Goal: Task Accomplishment & Management: Manage account settings

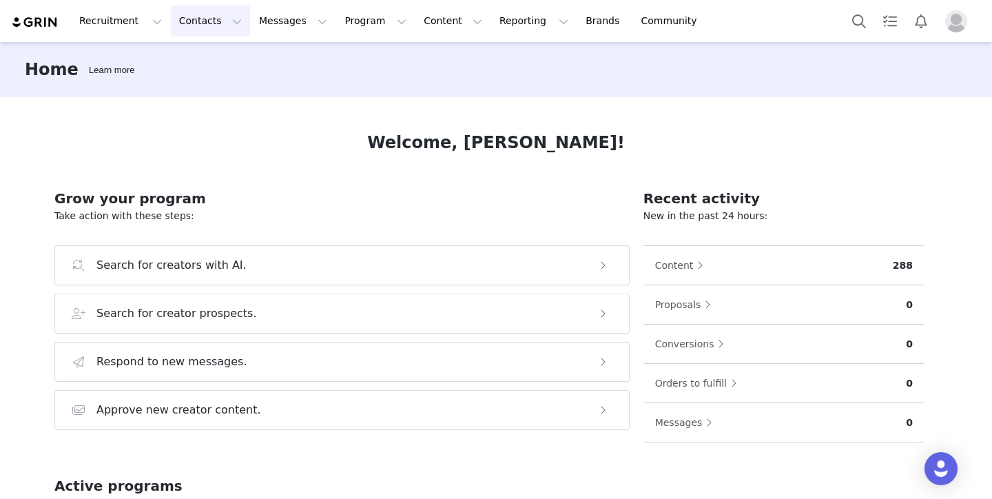
click at [198, 23] on button "Contacts Contacts" at bounding box center [210, 21] width 79 height 31
click at [213, 23] on button "Contacts Contacts" at bounding box center [210, 21] width 79 height 31
click at [224, 18] on button "Contacts Contacts" at bounding box center [210, 21] width 79 height 31
click at [199, 62] on p "Creators" at bounding box center [192, 61] width 41 height 14
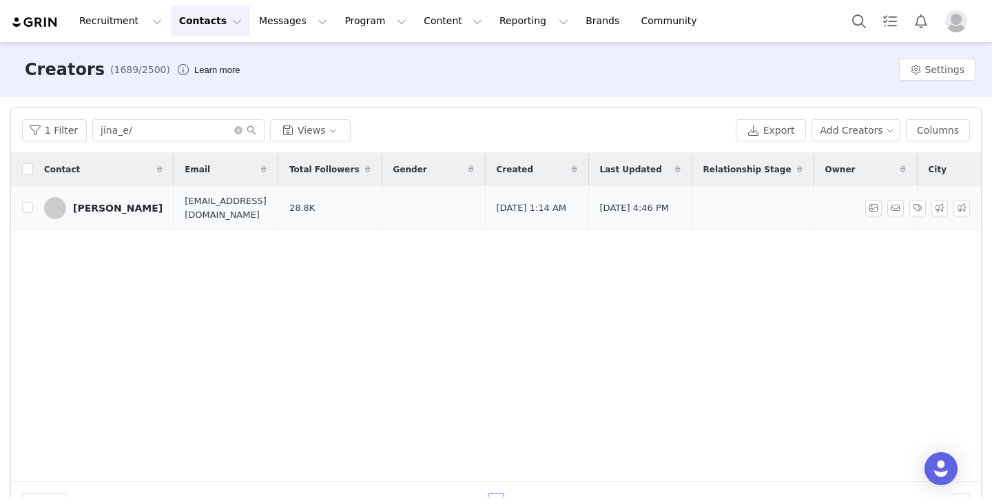
click at [105, 205] on div "[PERSON_NAME]" at bounding box center [118, 207] width 90 height 11
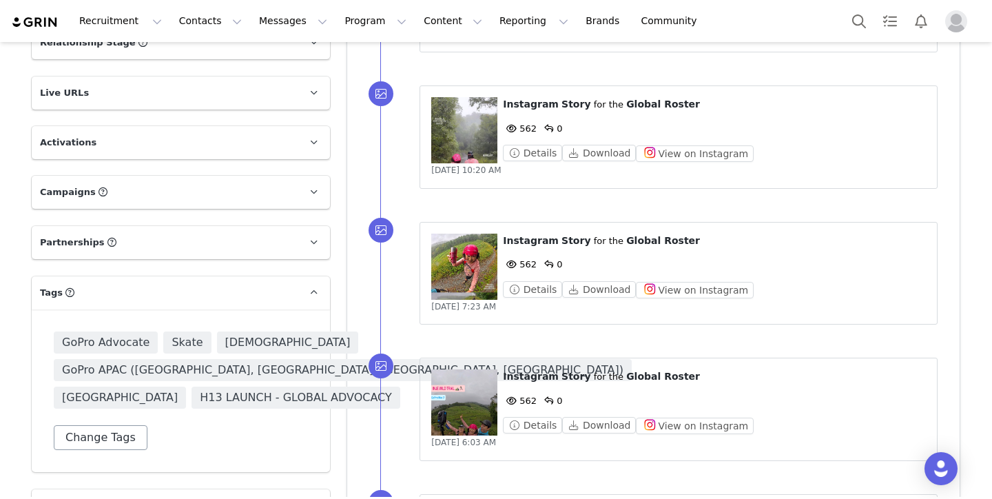
scroll to position [928, 0]
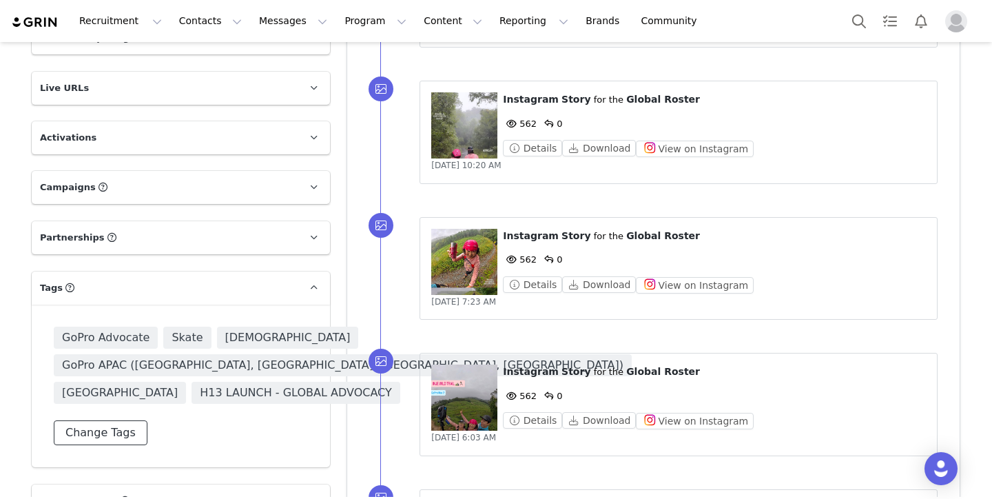
click at [118, 420] on button "Change Tags" at bounding box center [101, 432] width 94 height 25
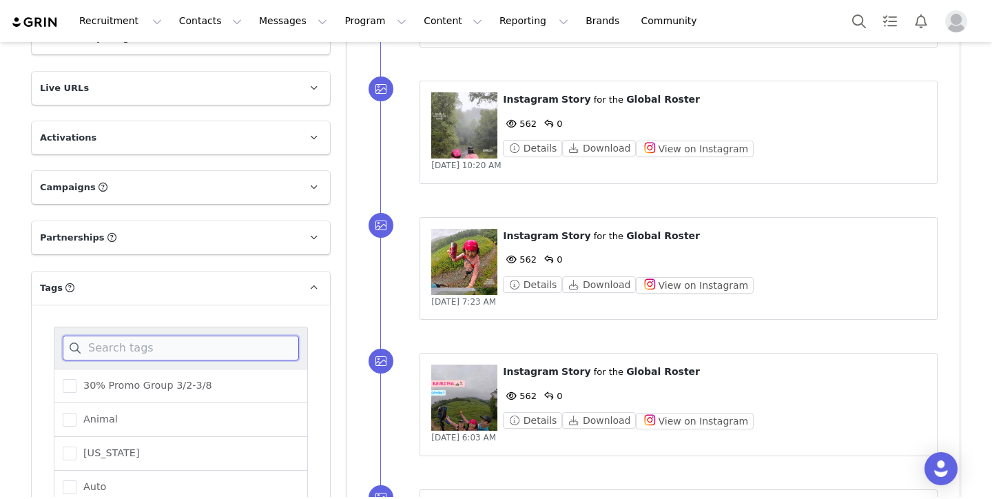
click at [184, 335] on input at bounding box center [181, 347] width 236 height 25
paste input "MAX2 Launch Seeded"
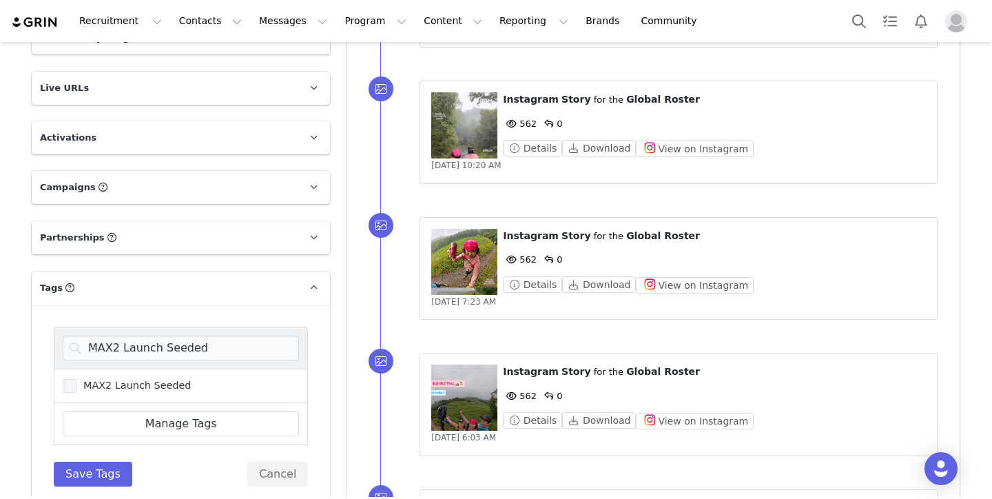
click at [174, 379] on span "MAX2 Launch Seeded" at bounding box center [133, 385] width 115 height 13
click at [76, 379] on input "MAX2 Launch Seeded" at bounding box center [76, 379] width 0 height 0
click at [244, 335] on input "MAX2 Launch Seeded" at bounding box center [181, 347] width 236 height 25
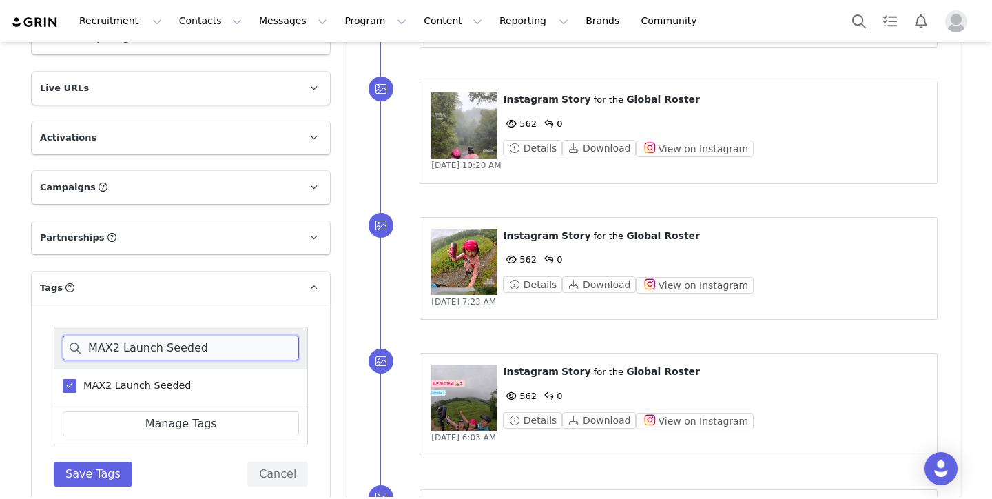
paste input "Global Roster Campaign"
type input "Global Roster Campaign"
click at [260, 335] on input "Global Roster Campaign" at bounding box center [181, 347] width 236 height 25
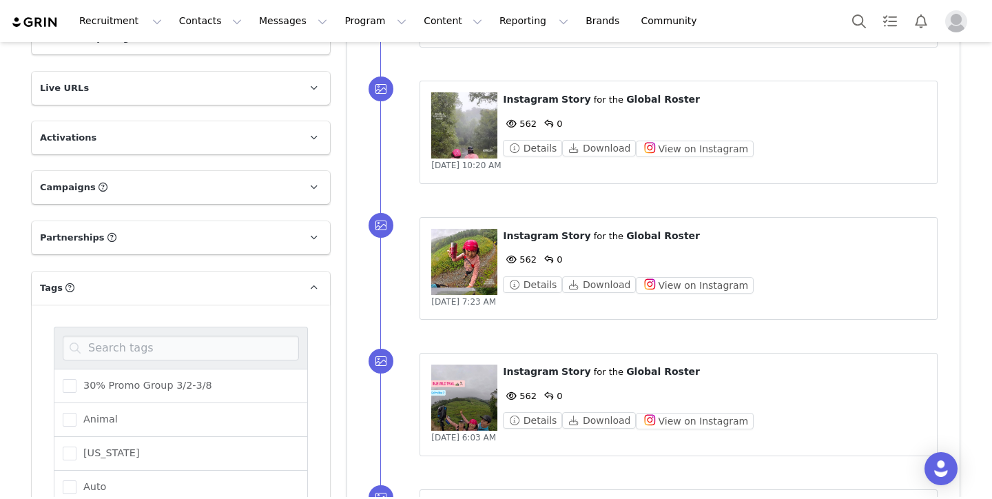
click at [239, 304] on div "30% Promo Group 3/2-3/8 Animal [US_STATE] Auto Barcelona Event BaseCamp24 bike …" at bounding box center [181, 475] width 298 height 342
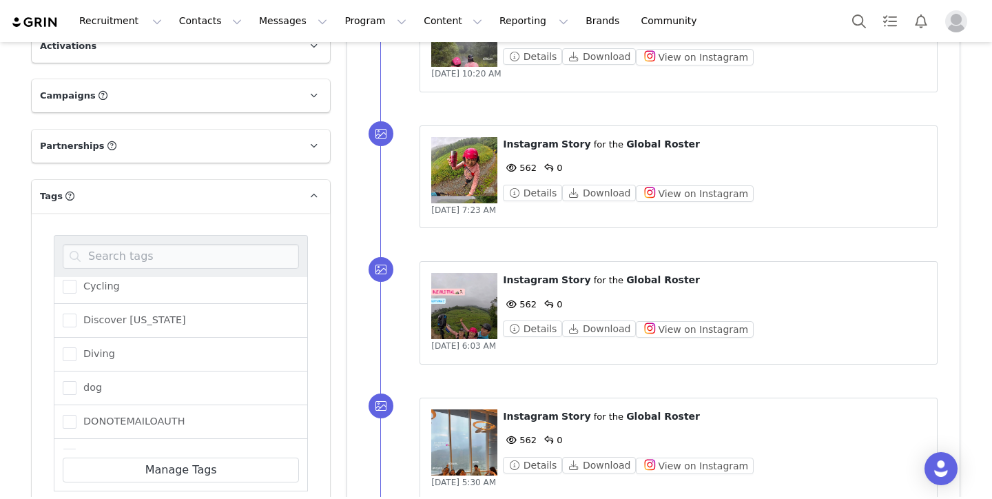
scroll to position [793, 0]
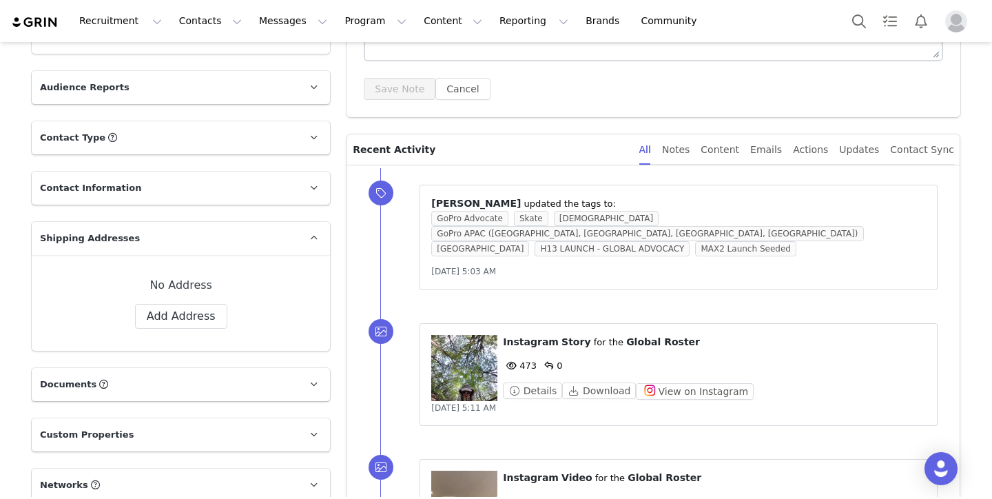
scroll to position [298, 0]
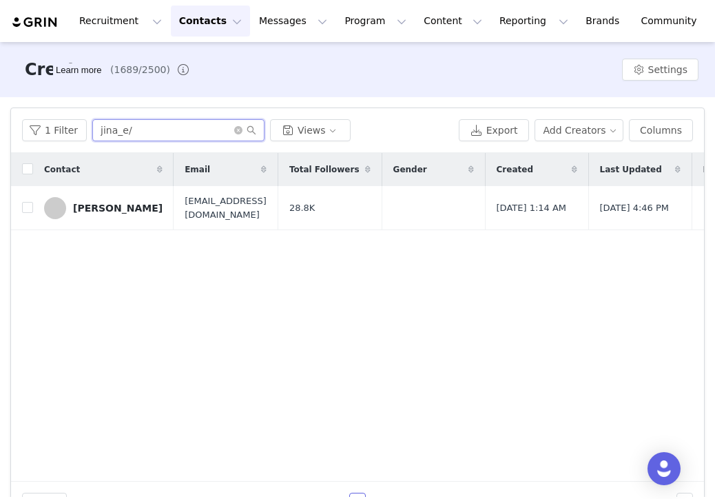
click at [169, 132] on input "jina_e/" at bounding box center [178, 130] width 172 height 22
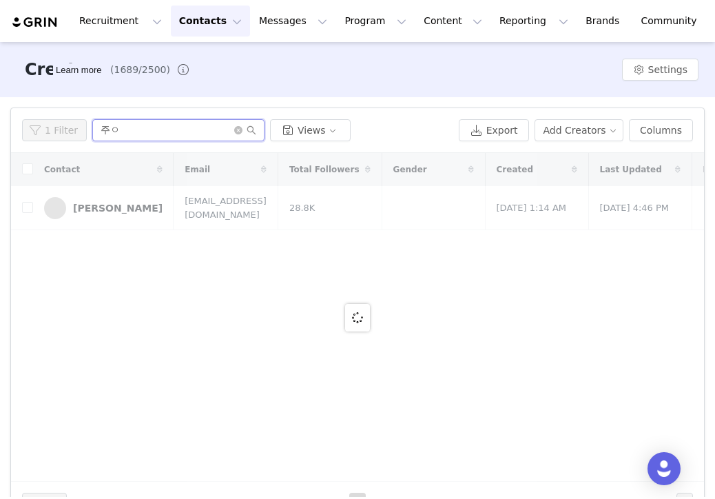
type input "주"
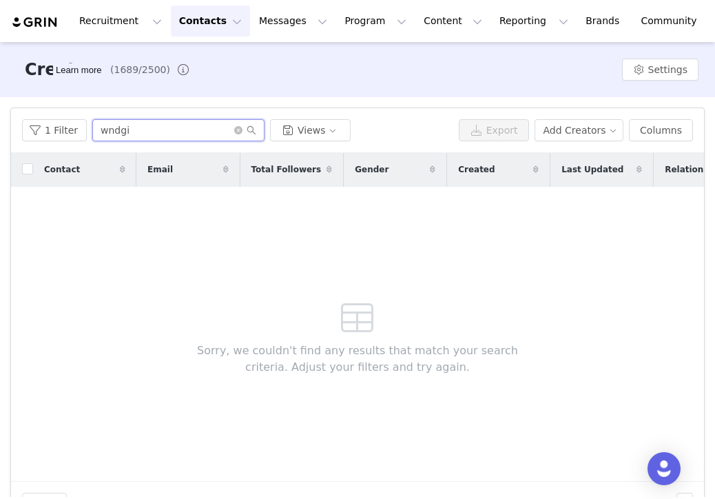
click at [167, 132] on input "wndgi" at bounding box center [178, 130] width 172 height 22
click at [172, 127] on input "wndgi" at bounding box center [178, 130] width 172 height 22
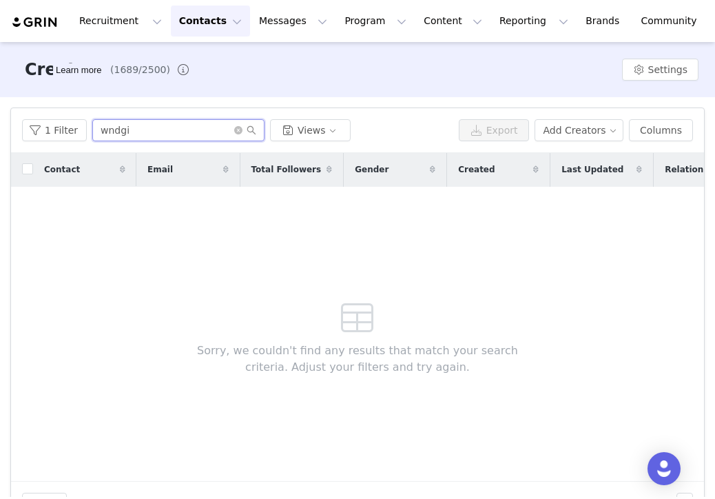
click at [172, 127] on input "wndgi" at bounding box center [178, 130] width 172 height 22
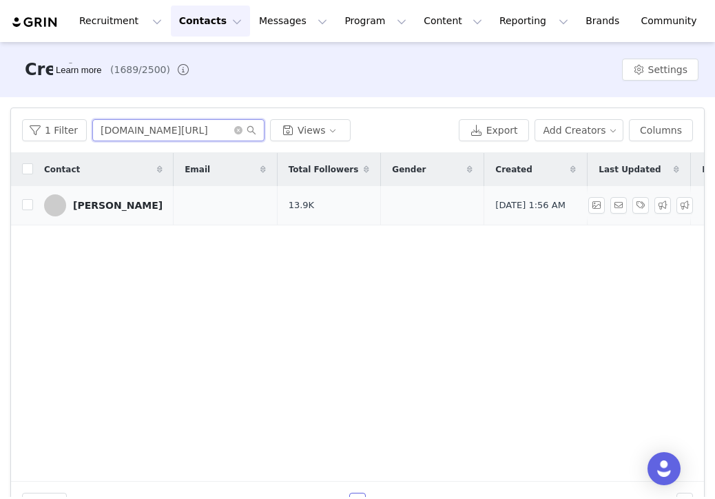
type input "[DOMAIN_NAME][URL]"
click at [110, 207] on div "[PERSON_NAME]" at bounding box center [118, 205] width 90 height 11
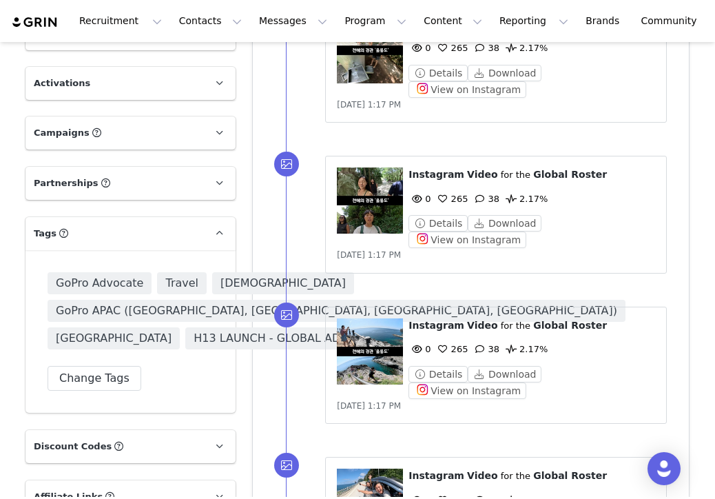
scroll to position [925, 0]
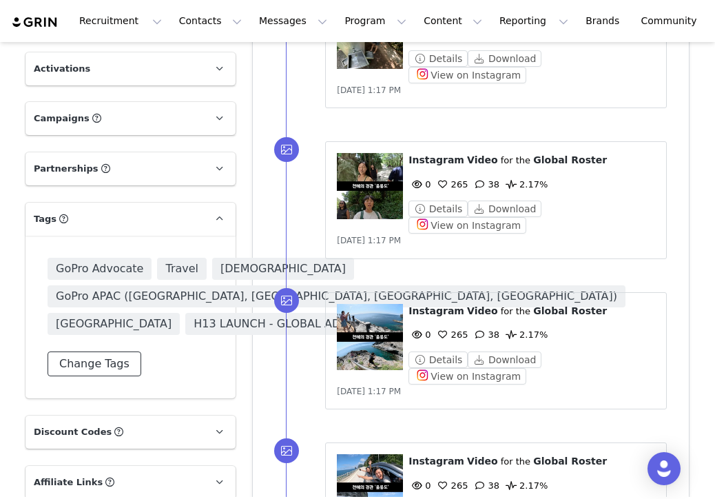
click at [110, 376] on button "Change Tags" at bounding box center [95, 363] width 94 height 25
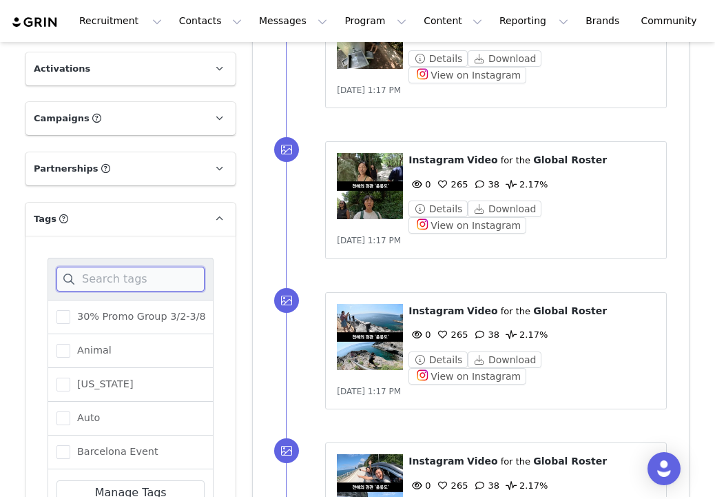
click at [139, 274] on input at bounding box center [130, 279] width 148 height 25
paste input "MAX2 Launch Seeded"
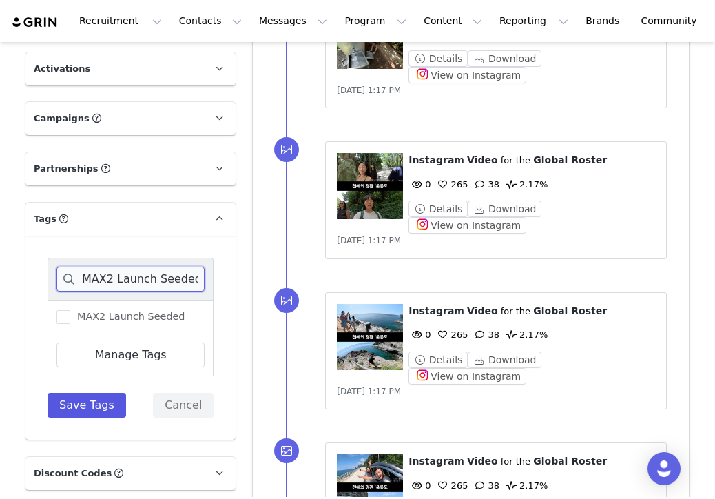
type input "MAX2 Launch Seeded"
click at [107, 403] on button "Save Tags" at bounding box center [87, 405] width 79 height 25
click at [161, 314] on span "MAX2 Launch Seeded" at bounding box center [127, 316] width 115 height 13
click at [70, 310] on input "MAX2 Launch Seeded" at bounding box center [70, 310] width 0 height 0
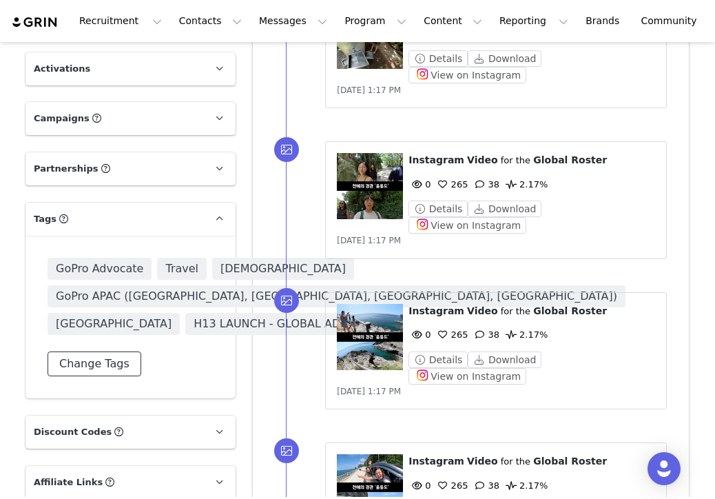
click at [103, 376] on button "Change Tags" at bounding box center [95, 363] width 94 height 25
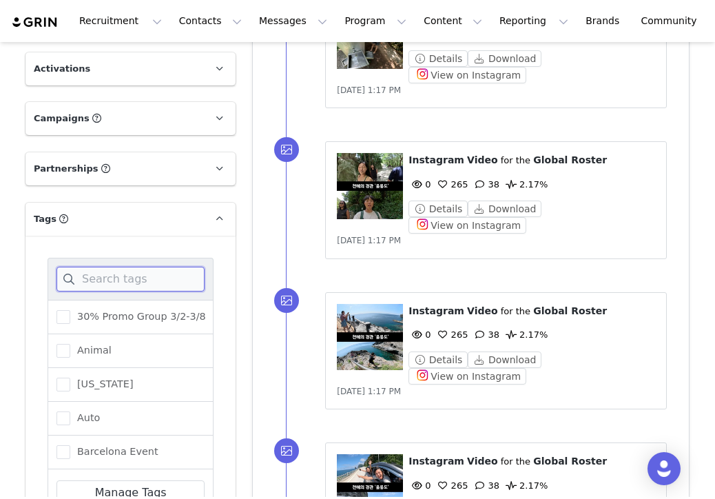
click at [140, 282] on input at bounding box center [130, 279] width 148 height 25
paste input "MAX2 Launch Seeded"
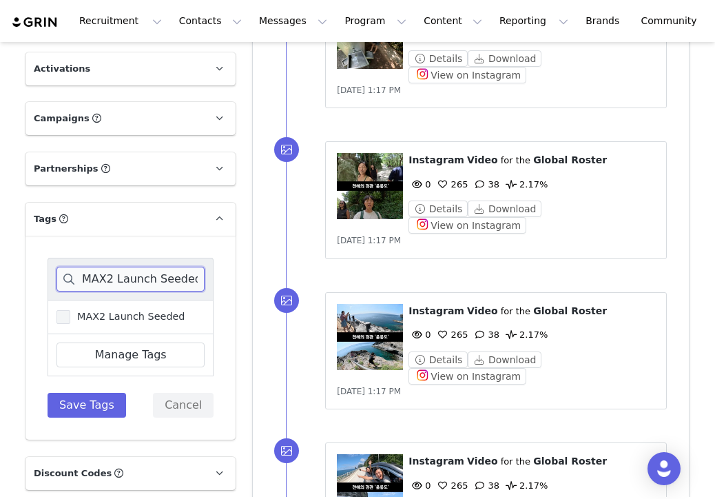
type input "MAX2 Launch Seeded"
click at [123, 318] on span "MAX2 Launch Seeded" at bounding box center [127, 316] width 115 height 13
click at [70, 310] on input "MAX2 Launch Seeded" at bounding box center [70, 310] width 0 height 0
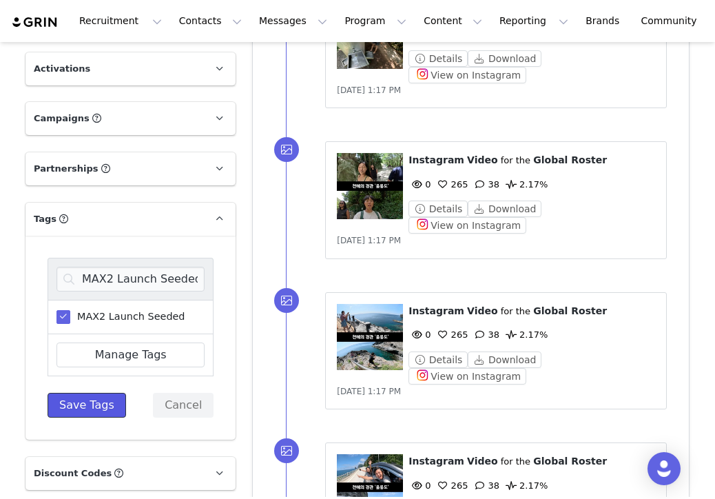
click at [82, 399] on button "Save Tags" at bounding box center [87, 405] width 79 height 25
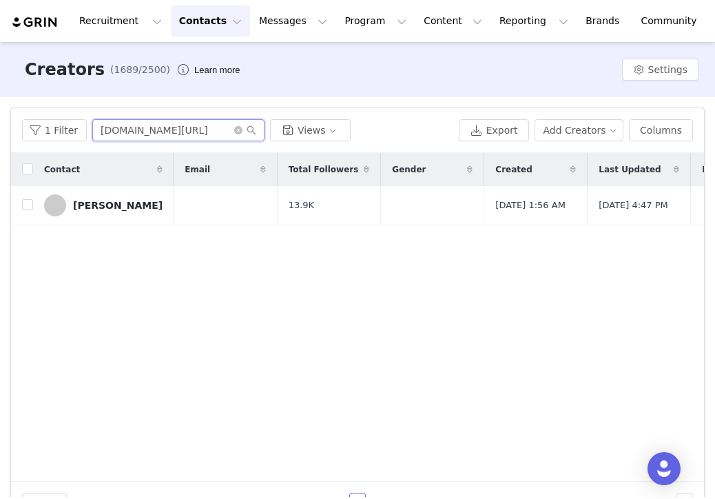
click at [208, 124] on input "[DOMAIN_NAME][URL]" at bounding box center [178, 130] width 172 height 22
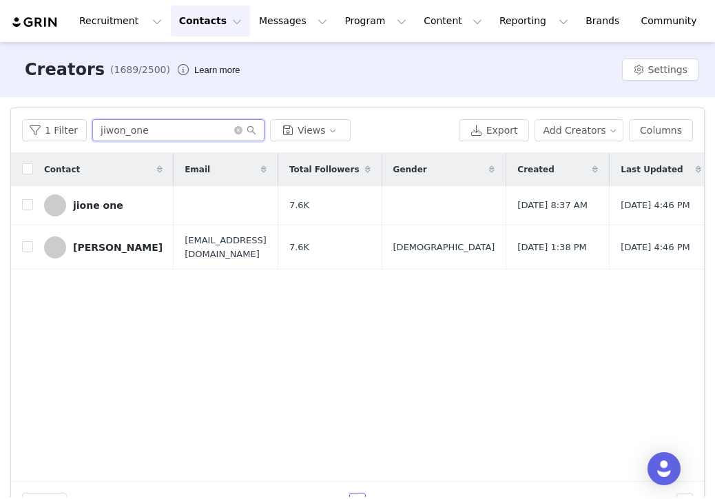
type input "jiwon_one"
click at [103, 205] on div "jione one" at bounding box center [98, 205] width 50 height 11
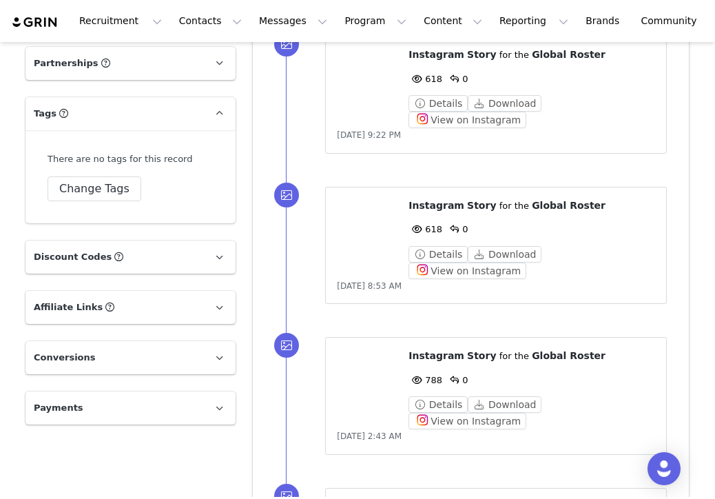
scroll to position [1023, 0]
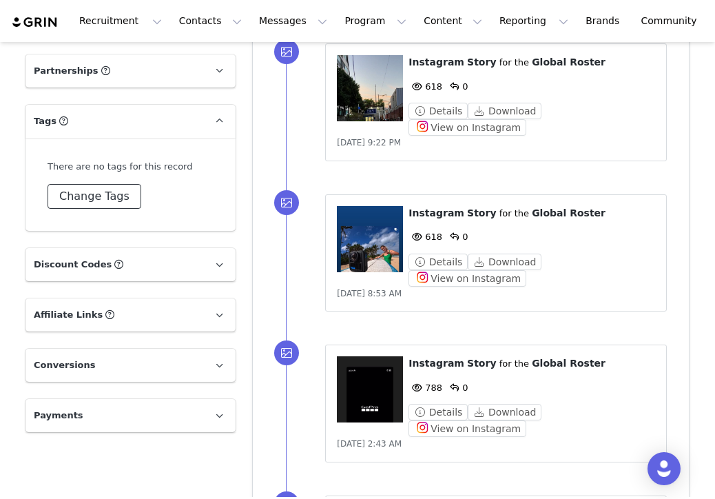
click at [111, 194] on button "Change Tags" at bounding box center [95, 196] width 94 height 25
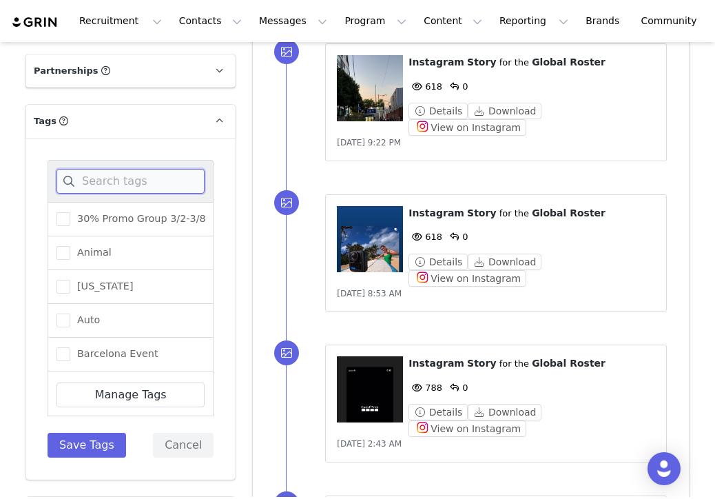
click at [105, 184] on input at bounding box center [130, 181] width 148 height 25
paste input "MAX2 Launch Seeded"
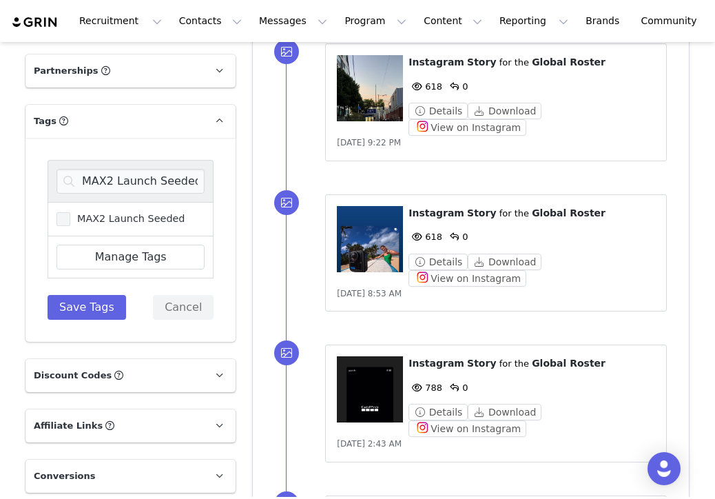
click at [118, 214] on span "MAX2 Launch Seeded" at bounding box center [127, 218] width 115 height 13
click at [70, 212] on input "MAX2 Launch Seeded" at bounding box center [70, 212] width 0 height 0
click at [167, 183] on input "MAX2 Launch Seeded" at bounding box center [130, 181] width 148 height 25
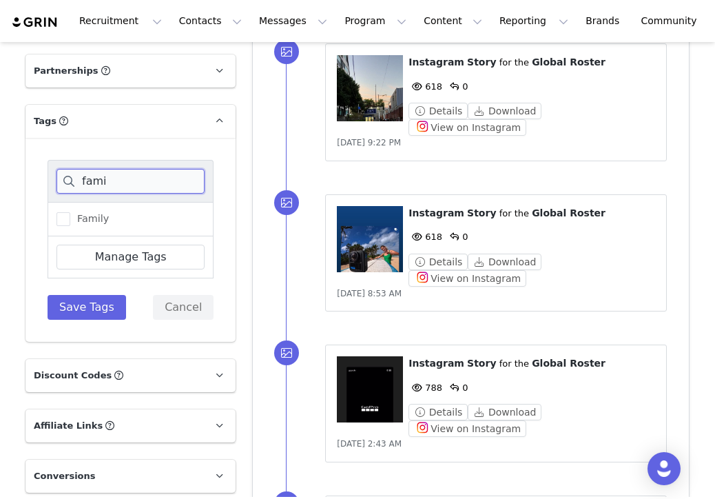
type input "fami"
click at [140, 222] on div "Family" at bounding box center [131, 219] width 166 height 34
click at [92, 215] on span "Family" at bounding box center [89, 218] width 39 height 13
click at [70, 212] on input "Family" at bounding box center [70, 212] width 0 height 0
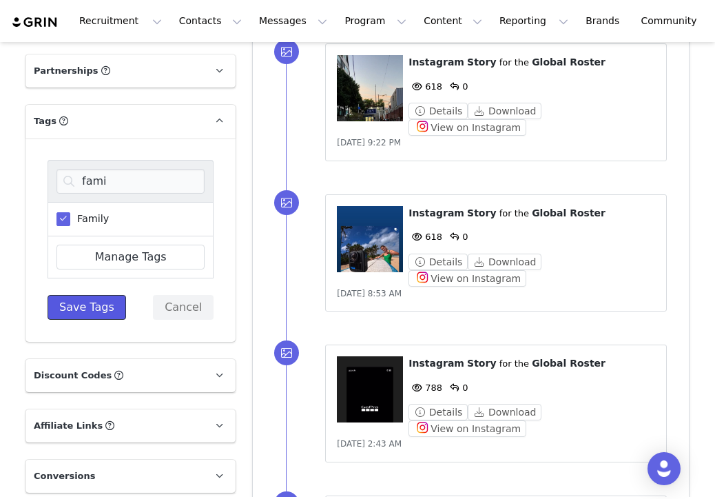
click at [84, 310] on button "Save Tags" at bounding box center [87, 307] width 79 height 25
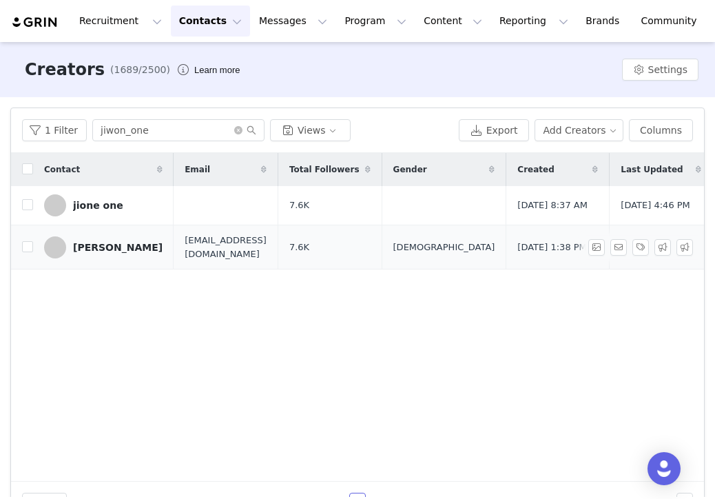
click at [106, 253] on div "[PERSON_NAME]" at bounding box center [118, 247] width 90 height 11
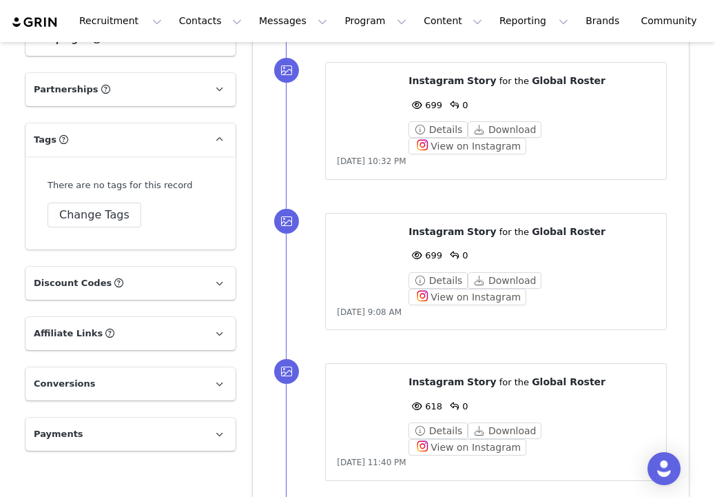
scroll to position [1012, 0]
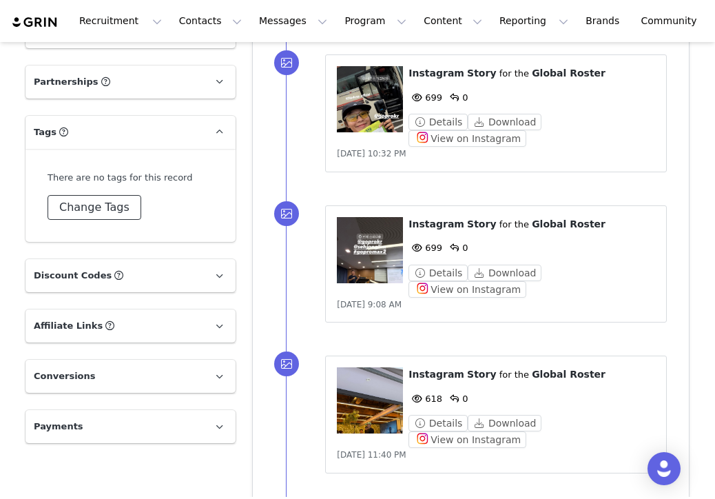
click at [123, 206] on button "Change Tags" at bounding box center [95, 207] width 94 height 25
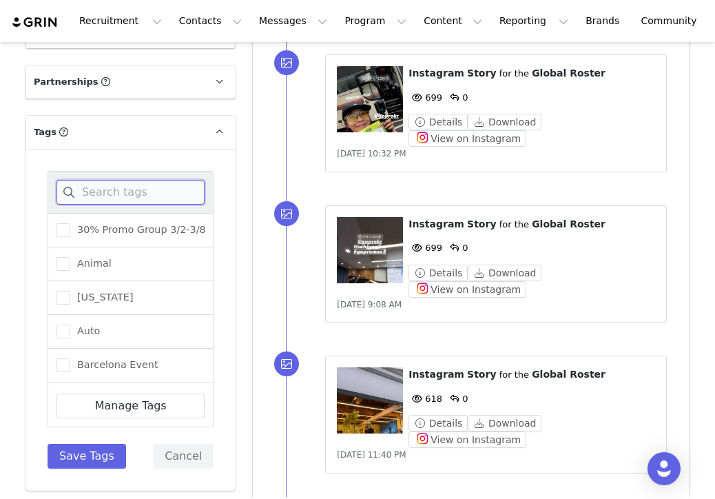
click at [125, 187] on input at bounding box center [130, 192] width 148 height 25
paste input "MAX2 Launch Seeded"
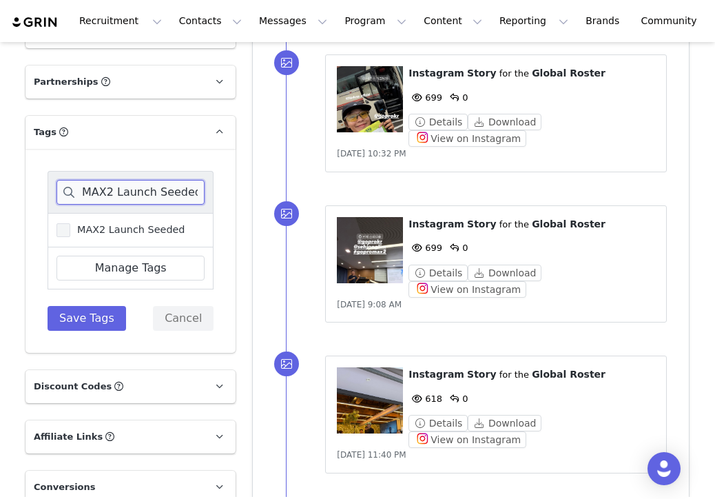
type input "MAX2 Launch Seeded"
click at [147, 223] on span "MAX2 Launch Seeded" at bounding box center [127, 229] width 115 height 13
click at [70, 223] on input "MAX2 Launch Seeded" at bounding box center [70, 223] width 0 height 0
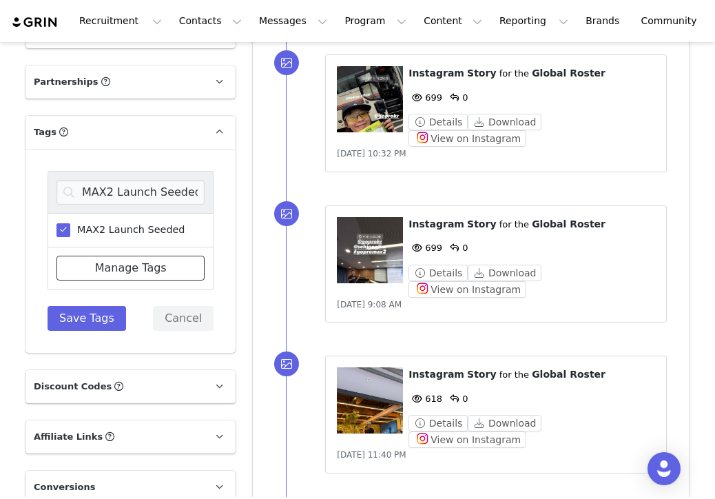
click at [134, 271] on link "Manage Tags" at bounding box center [130, 268] width 148 height 25
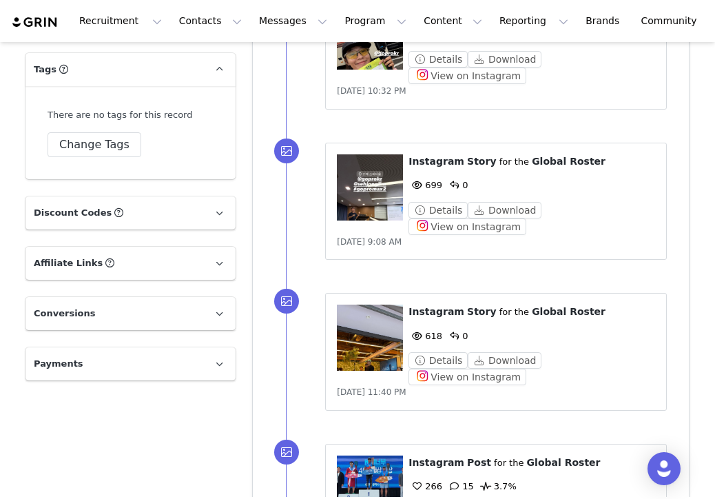
scroll to position [1095, 0]
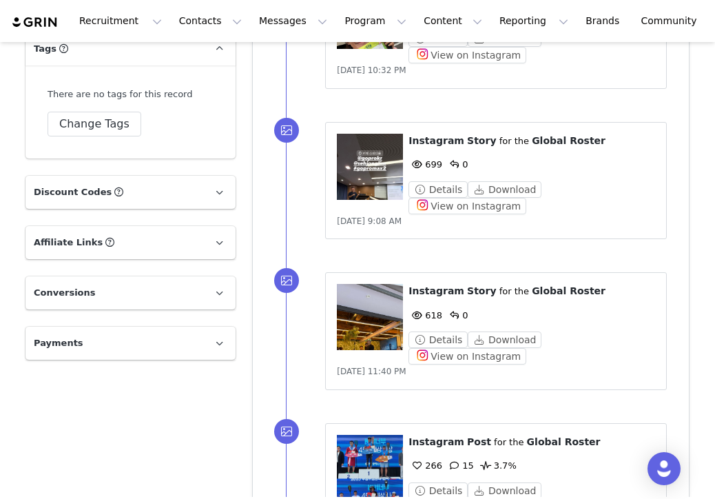
click at [103, 110] on div "There are no tags for this record Change Tags" at bounding box center [131, 112] width 166 height 50
click at [104, 125] on button "Change Tags" at bounding box center [95, 124] width 94 height 25
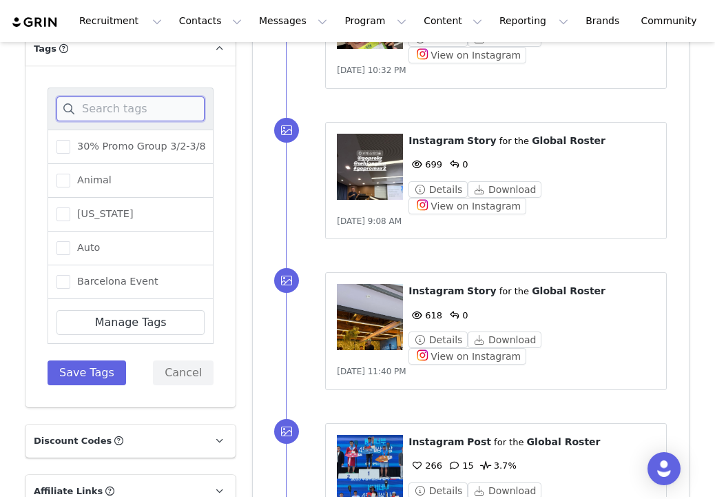
click at [123, 118] on input at bounding box center [130, 108] width 148 height 25
paste input "MAX2 Launch Seeded"
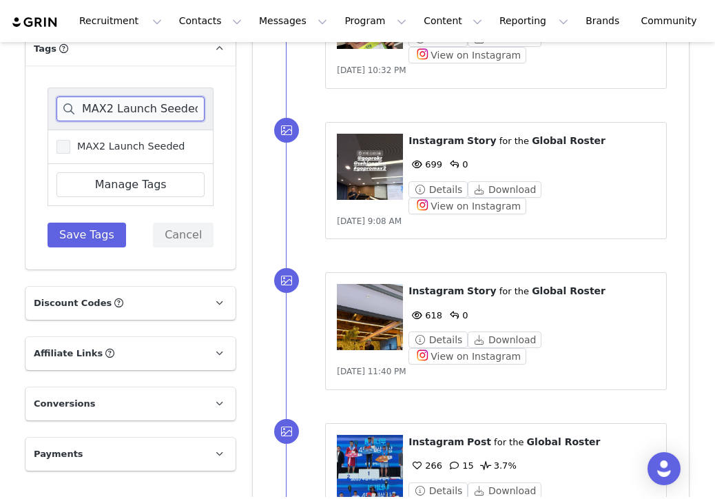
type input "MAX2 Launch Seeded"
click at [130, 149] on span "MAX2 Launch Seeded" at bounding box center [127, 146] width 115 height 13
click at [70, 140] on input "MAX2 Launch Seeded" at bounding box center [70, 140] width 0 height 0
click at [134, 187] on link "Manage Tags" at bounding box center [130, 184] width 148 height 25
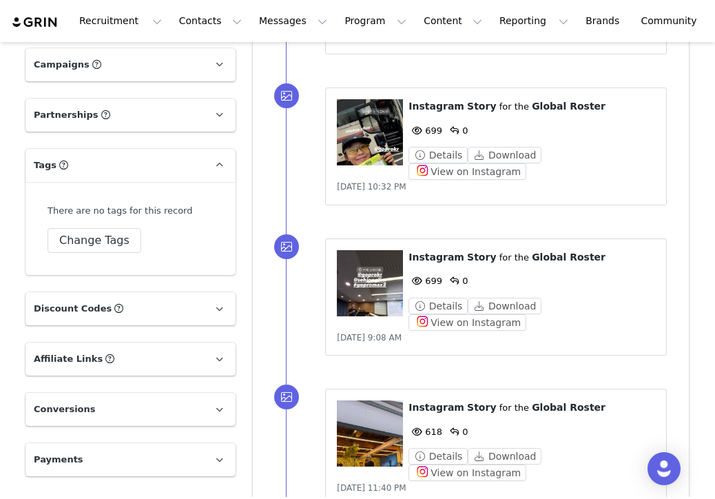
scroll to position [977, 0]
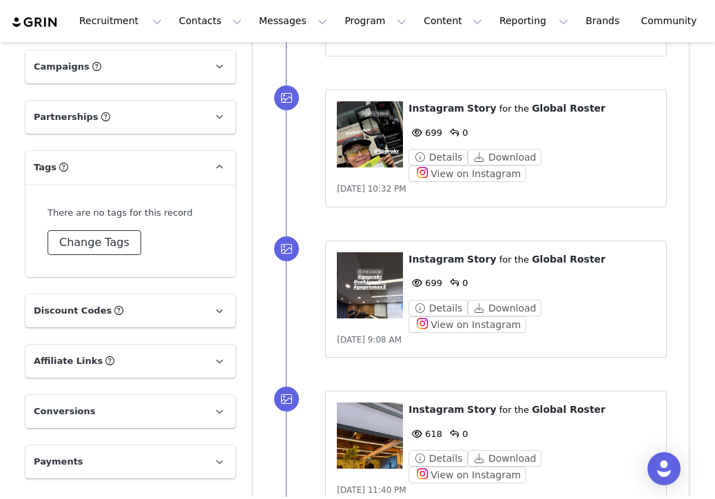
click at [85, 233] on button "Change Tags" at bounding box center [95, 242] width 94 height 25
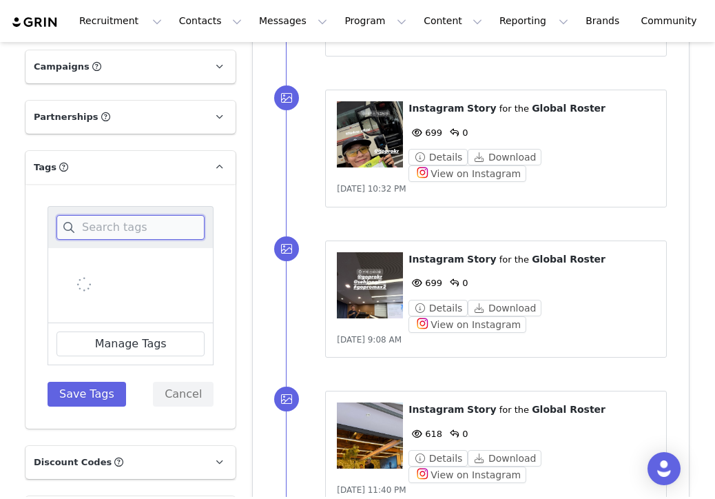
click at [92, 229] on input at bounding box center [130, 227] width 148 height 25
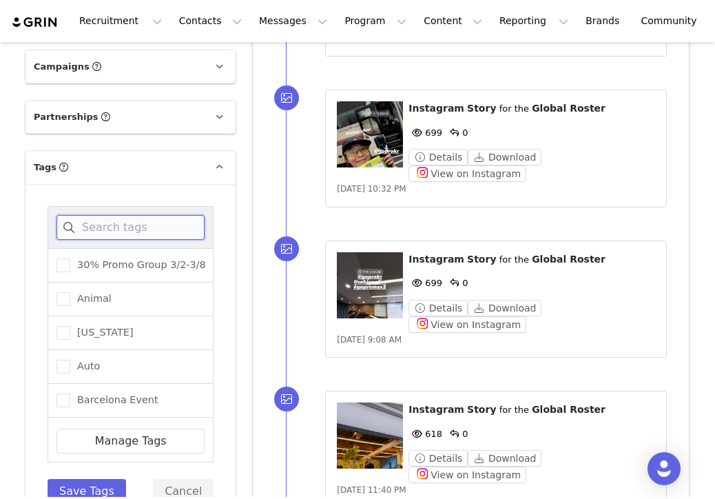
paste input "MAX2 Launch Seeded"
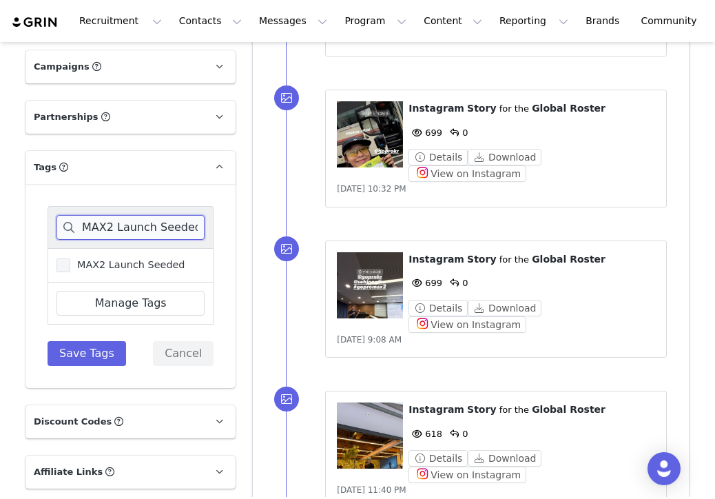
type input "MAX2 Launch Seeded"
click at [116, 269] on span "MAX2 Launch Seeded" at bounding box center [127, 264] width 115 height 13
click at [70, 258] on input "MAX2 Launch Seeded" at bounding box center [70, 258] width 0 height 0
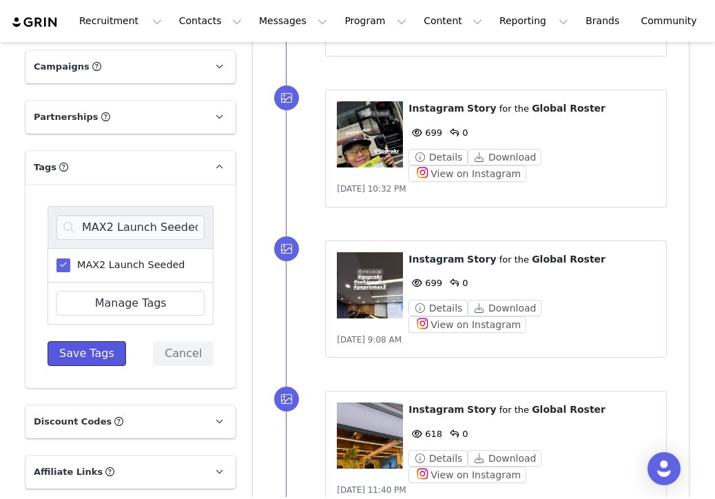
click at [88, 353] on button "Save Tags" at bounding box center [87, 353] width 79 height 25
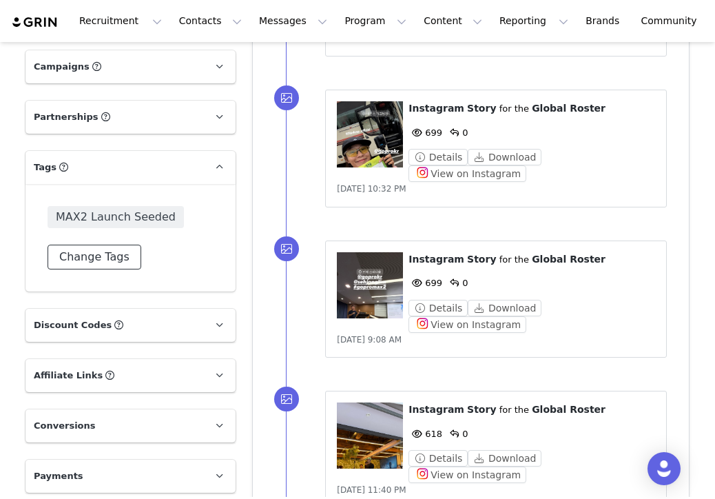
click at [109, 258] on button "Change Tags" at bounding box center [95, 256] width 94 height 25
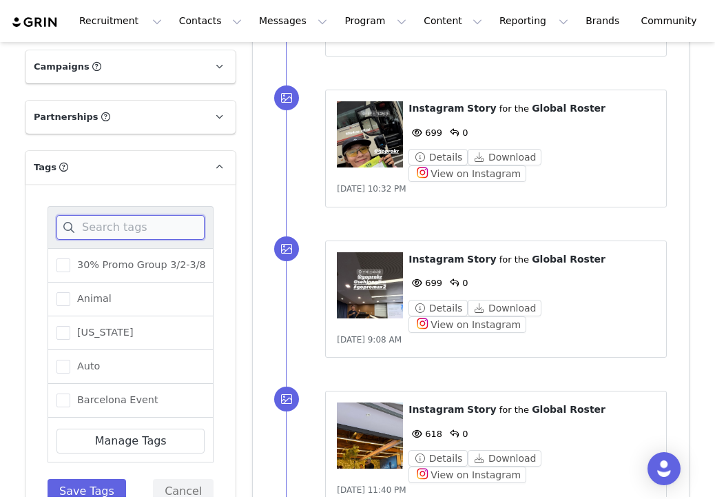
click at [116, 236] on input at bounding box center [130, 227] width 148 height 25
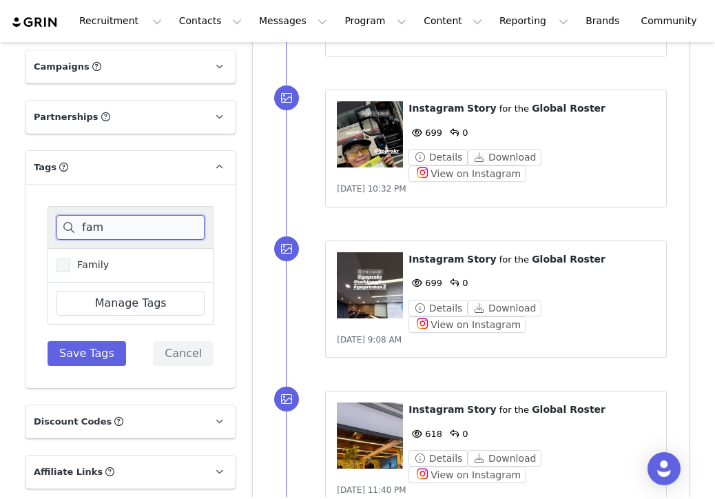
type input "fam"
click at [101, 271] on label "Family" at bounding box center [82, 265] width 52 height 17
click at [70, 258] on input "Family" at bounding box center [70, 258] width 0 height 0
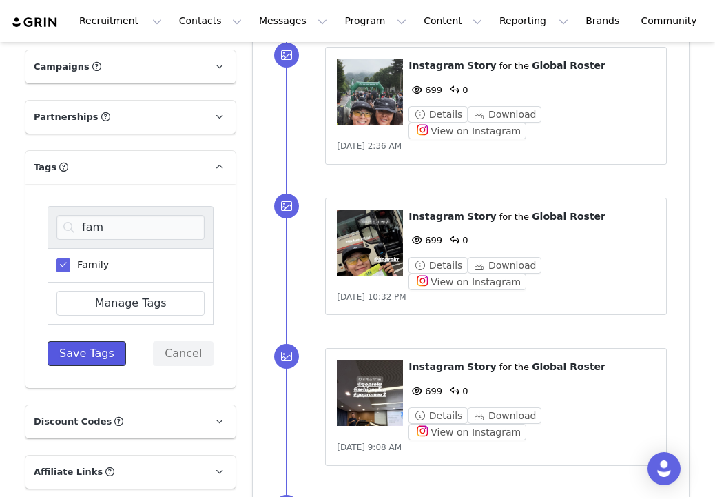
click at [87, 359] on button "Save Tags" at bounding box center [87, 353] width 79 height 25
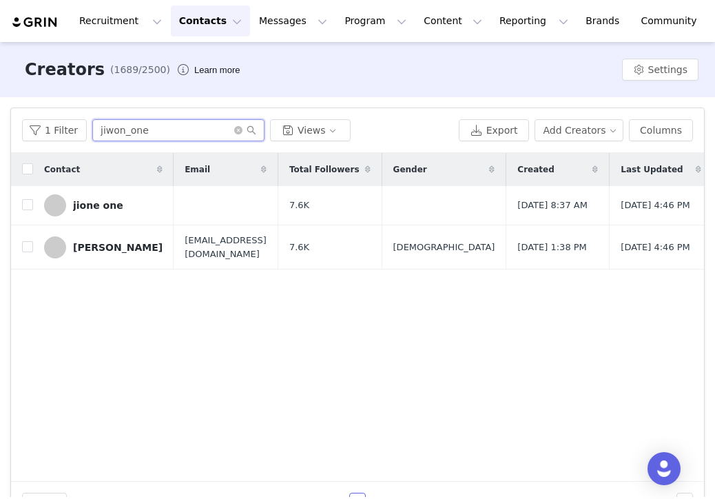
click at [148, 125] on input "jiwon_one" at bounding box center [178, 130] width 172 height 22
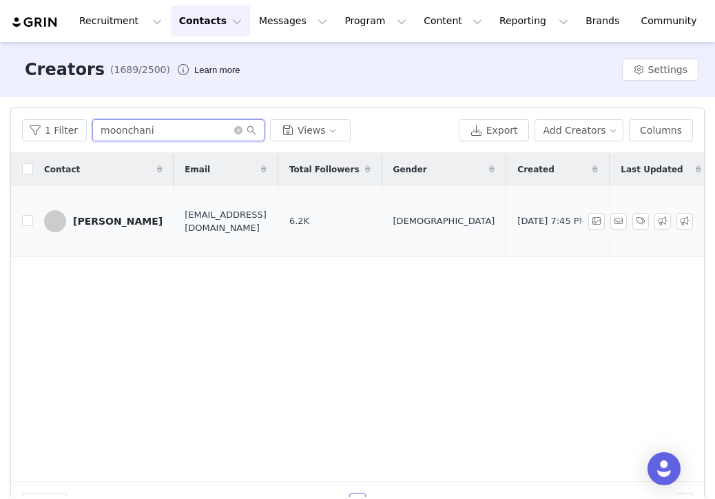
type input "moonchani"
click at [121, 218] on div "[PERSON_NAME]" at bounding box center [118, 221] width 90 height 11
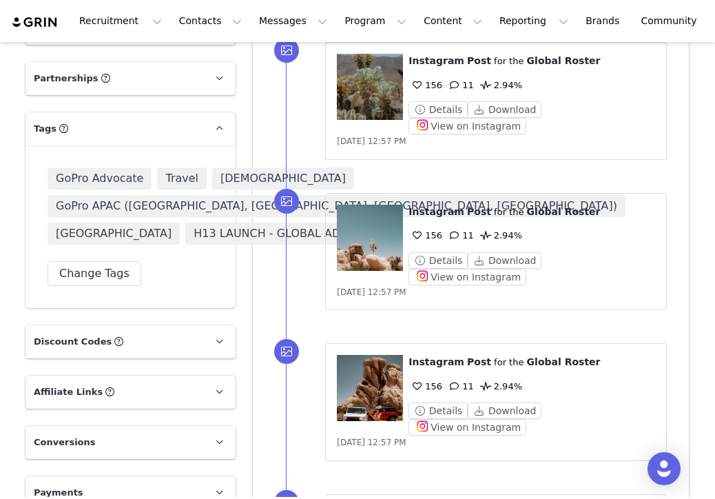
scroll to position [1032, 0]
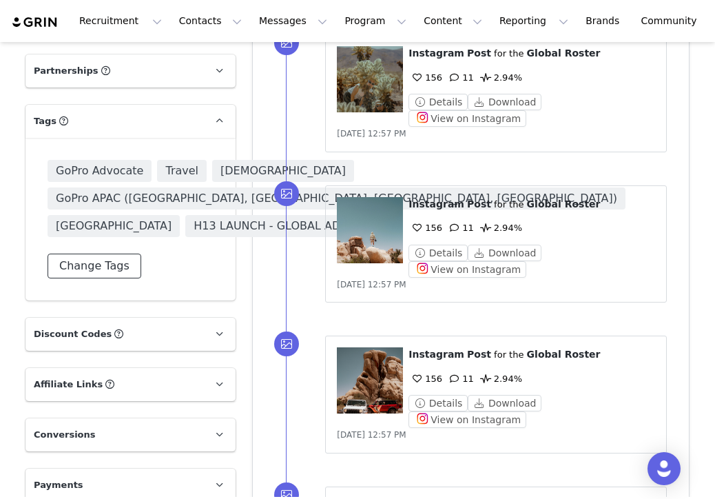
click at [97, 278] on button "Change Tags" at bounding box center [95, 265] width 94 height 25
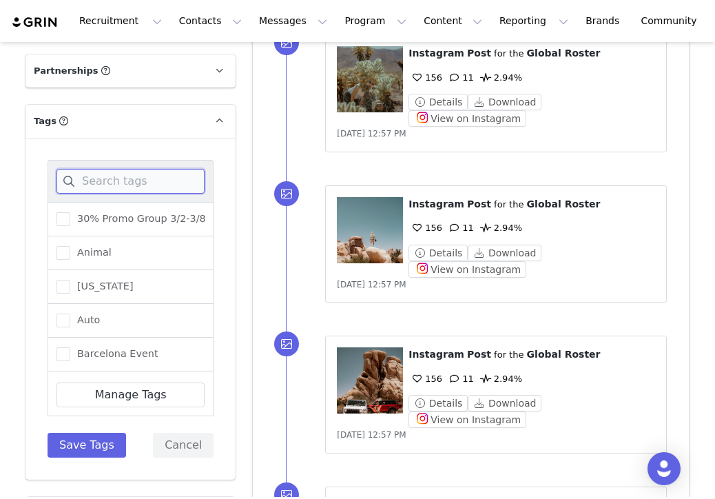
click at [125, 181] on input at bounding box center [130, 181] width 148 height 25
paste input "MAX2 Launch Seeded"
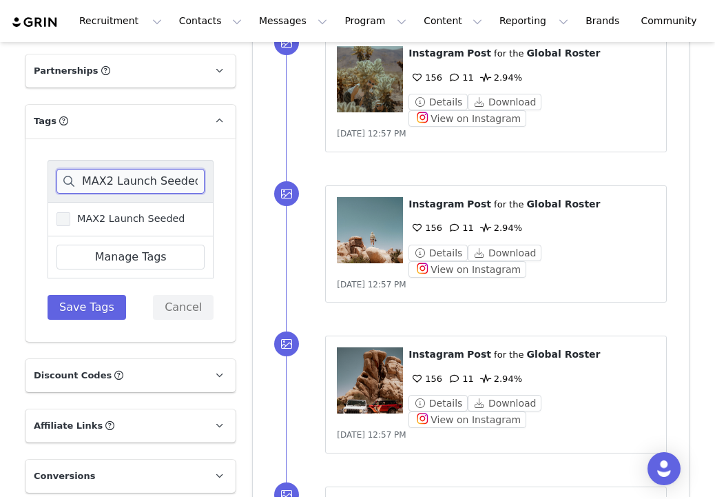
type input "MAX2 Launch Seeded"
click at [122, 218] on span "MAX2 Launch Seeded" at bounding box center [127, 218] width 115 height 13
click at [70, 212] on input "MAX2 Launch Seeded" at bounding box center [70, 212] width 0 height 0
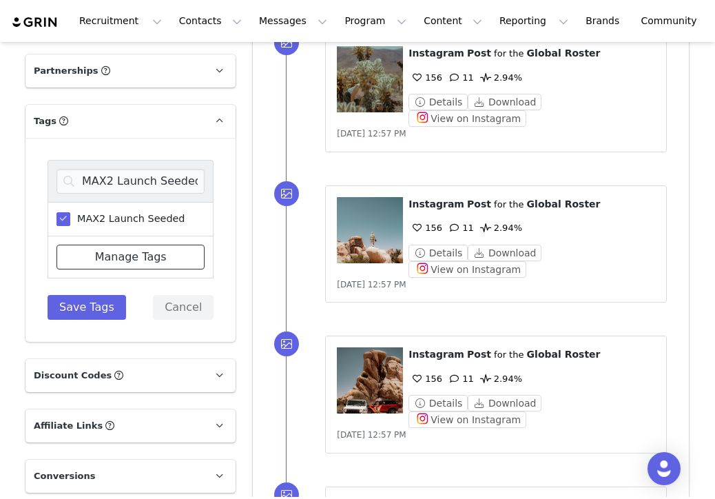
click at [115, 257] on link "Manage Tags" at bounding box center [130, 256] width 148 height 25
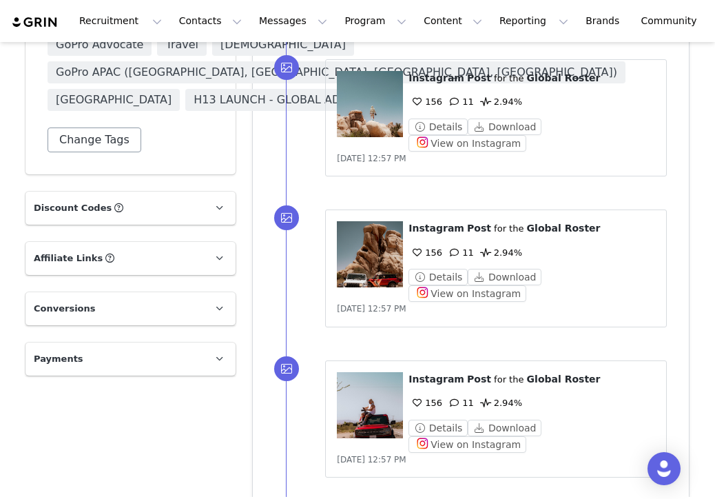
scroll to position [1137, 0]
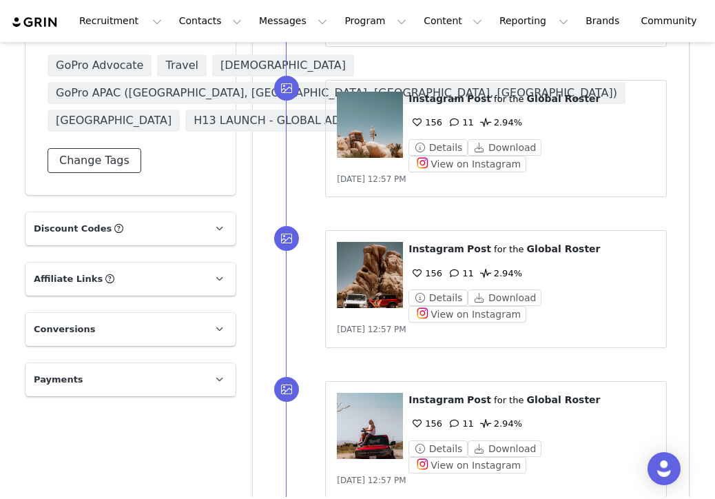
click at [101, 173] on button "Change Tags" at bounding box center [95, 160] width 94 height 25
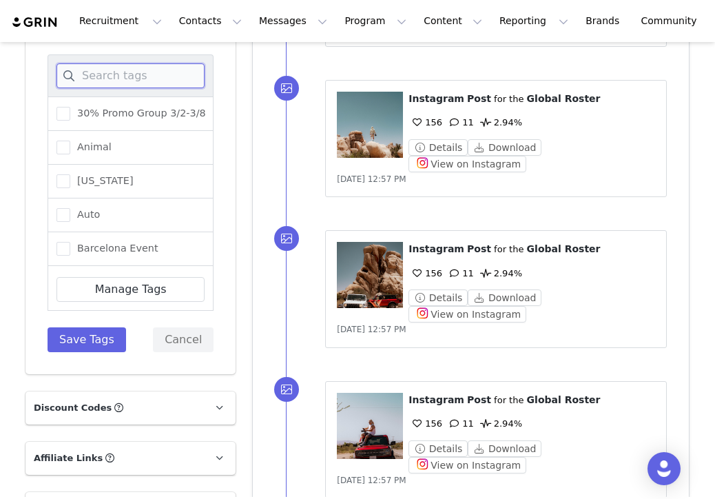
click at [121, 73] on input at bounding box center [130, 75] width 148 height 25
paste input "MAX2 Launch Seeded"
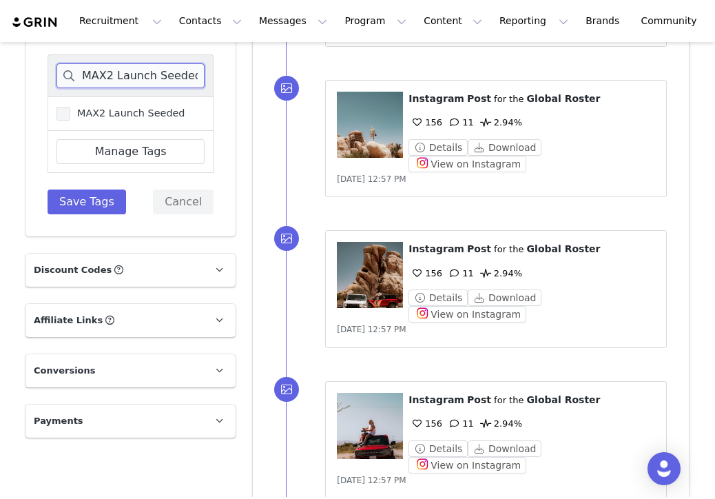
type input "MAX2 Launch Seeded"
click at [113, 112] on span "MAX2 Launch Seeded" at bounding box center [127, 113] width 115 height 13
click at [70, 107] on input "MAX2 Launch Seeded" at bounding box center [70, 107] width 0 height 0
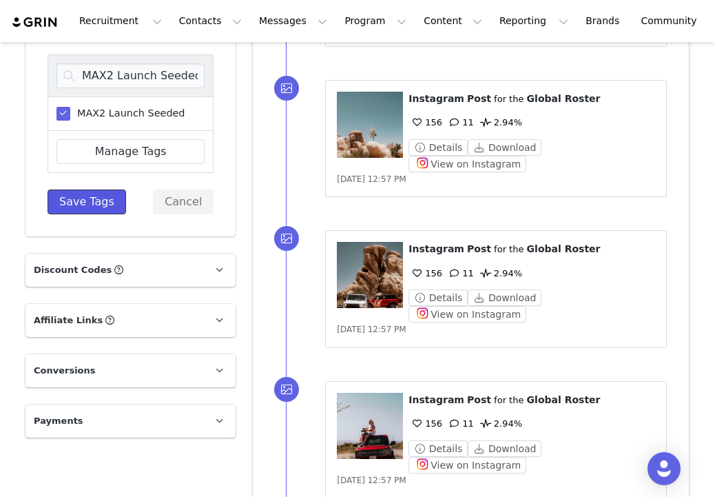
click at [90, 200] on button "Save Tags" at bounding box center [87, 201] width 79 height 25
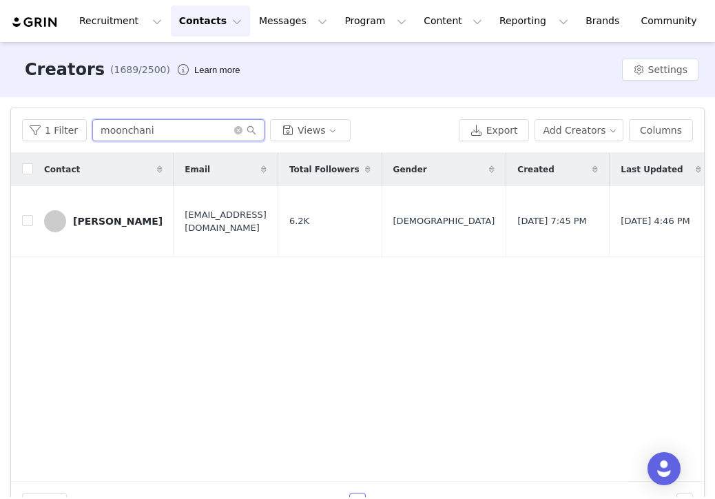
click at [174, 123] on input "moonchani" at bounding box center [178, 130] width 172 height 22
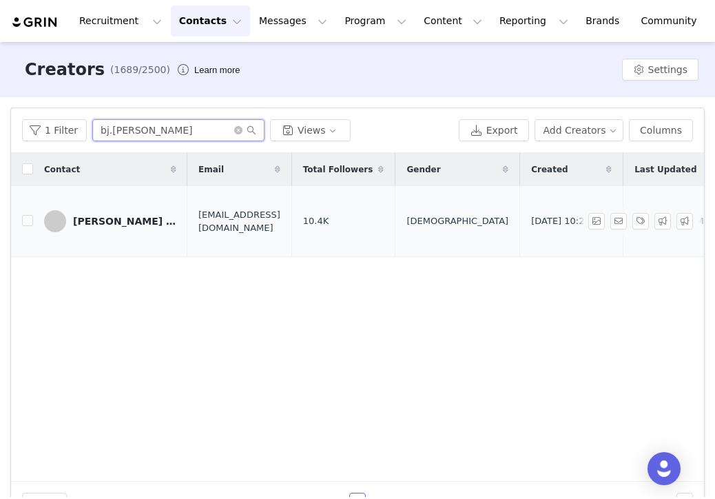
type input "bj.[PERSON_NAME]"
click at [125, 216] on div "[PERSON_NAME] [PERSON_NAME]" at bounding box center [124, 221] width 103 height 11
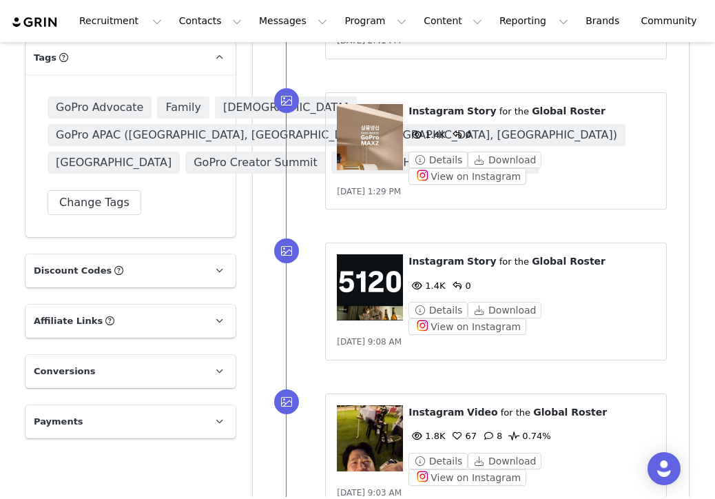
scroll to position [1005, 0]
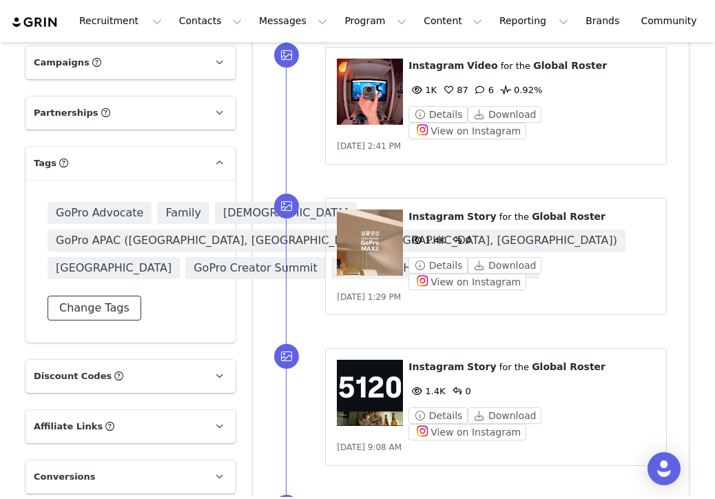
click at [94, 319] on button "Change Tags" at bounding box center [95, 307] width 94 height 25
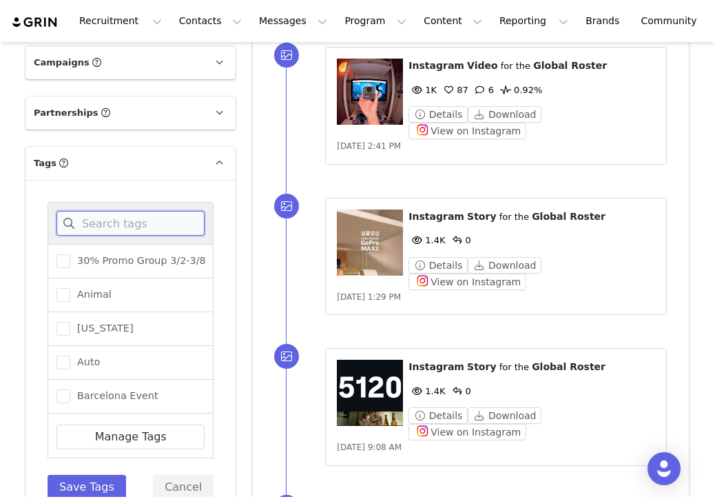
click at [117, 211] on input at bounding box center [130, 223] width 148 height 25
paste input "MAX2 Launch Seeded"
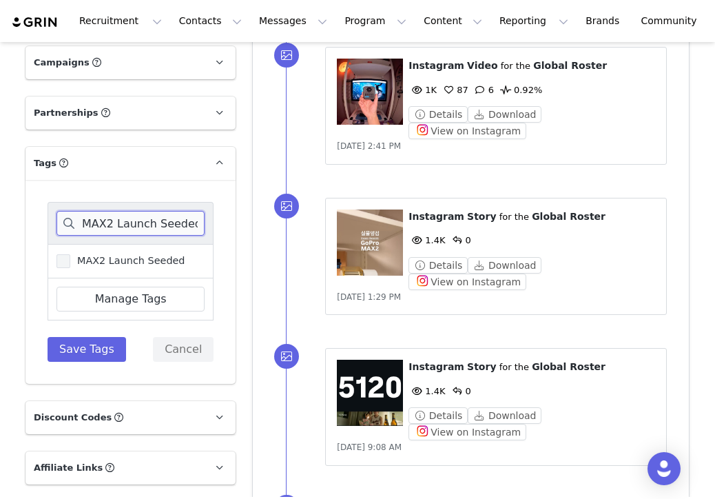
type input "MAX2 Launch Seeded"
click at [72, 254] on span "MAX2 Launch Seeded" at bounding box center [127, 260] width 115 height 13
click at [70, 254] on input "MAX2 Launch Seeded" at bounding box center [70, 254] width 0 height 0
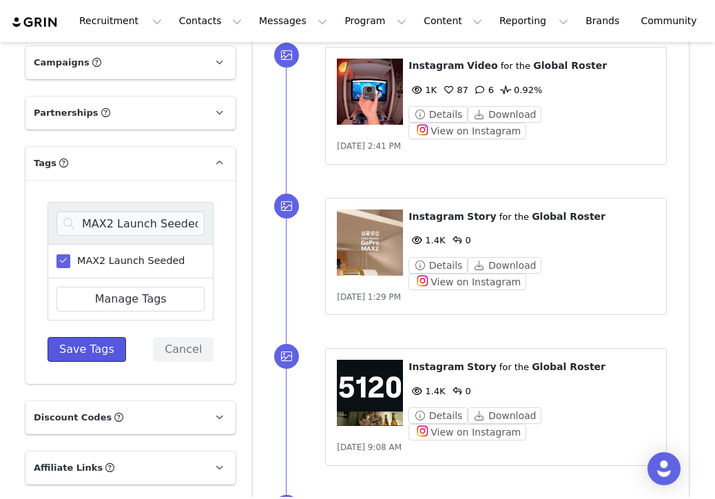
click at [81, 337] on button "Save Tags" at bounding box center [87, 349] width 79 height 25
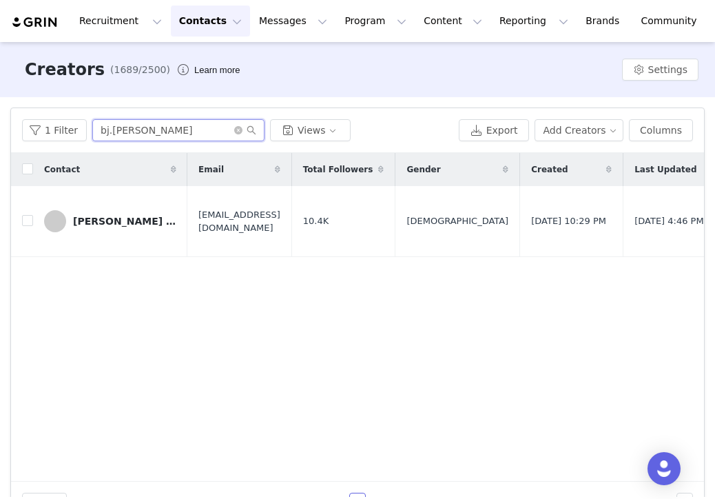
click at [128, 137] on input "bj.[PERSON_NAME]" at bounding box center [178, 130] width 172 height 22
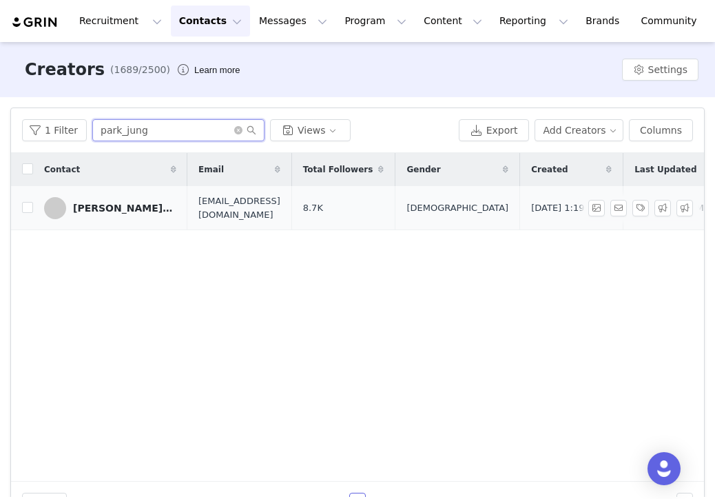
type input "park_jung"
click at [143, 209] on div "[PERSON_NAME][GEOGRAPHIC_DATA]" at bounding box center [124, 207] width 103 height 11
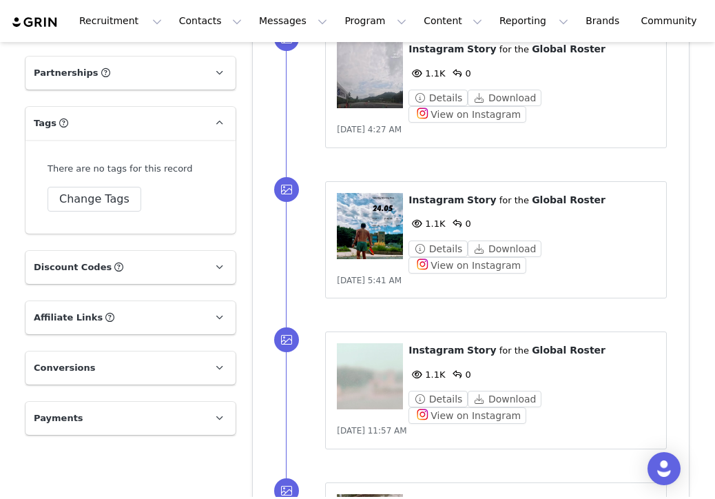
scroll to position [1053, 0]
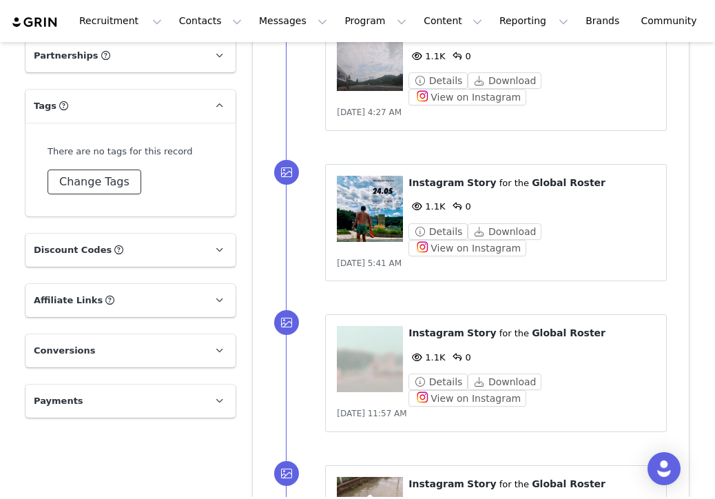
click at [110, 169] on button "Change Tags" at bounding box center [95, 181] width 94 height 25
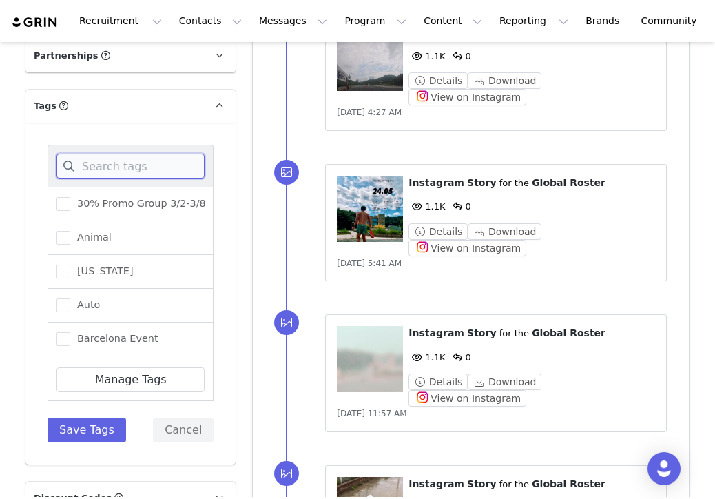
click at [111, 154] on input at bounding box center [130, 166] width 148 height 25
paste input "MAX2 Launch Seeded"
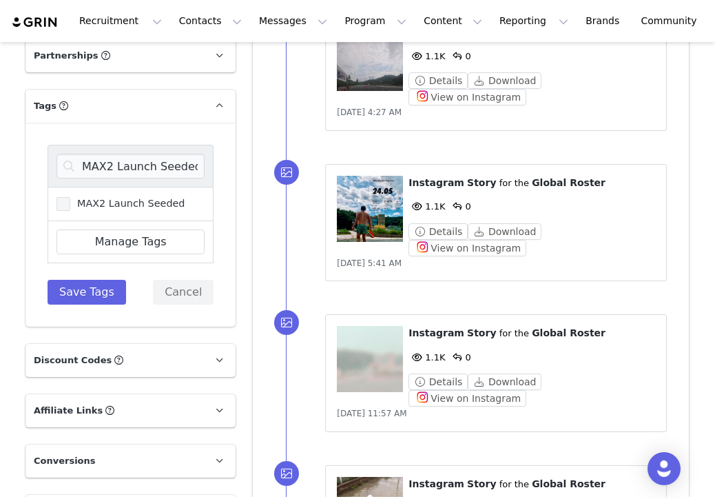
click at [114, 197] on span "MAX2 Launch Seeded" at bounding box center [127, 203] width 115 height 13
click at [70, 197] on input "MAX2 Launch Seeded" at bounding box center [70, 197] width 0 height 0
click at [135, 154] on input "MAX2 Launch Seeded" at bounding box center [130, 166] width 148 height 25
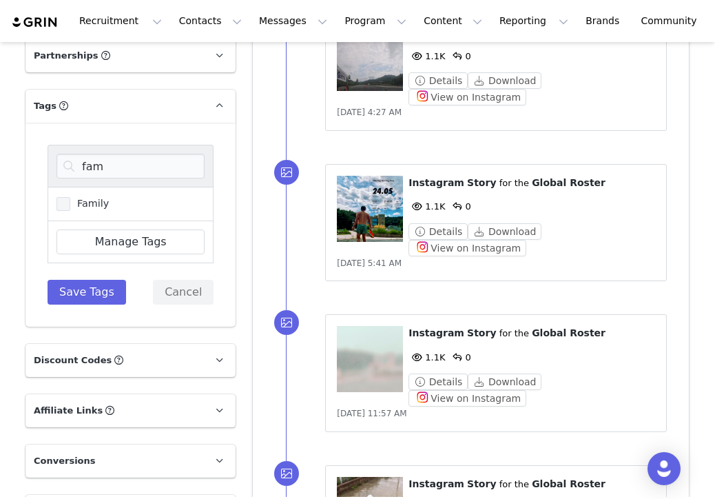
click at [103, 197] on span "Family" at bounding box center [89, 203] width 39 height 13
click at [70, 197] on input "Family" at bounding box center [70, 197] width 0 height 0
click at [118, 154] on input "fam" at bounding box center [130, 166] width 148 height 25
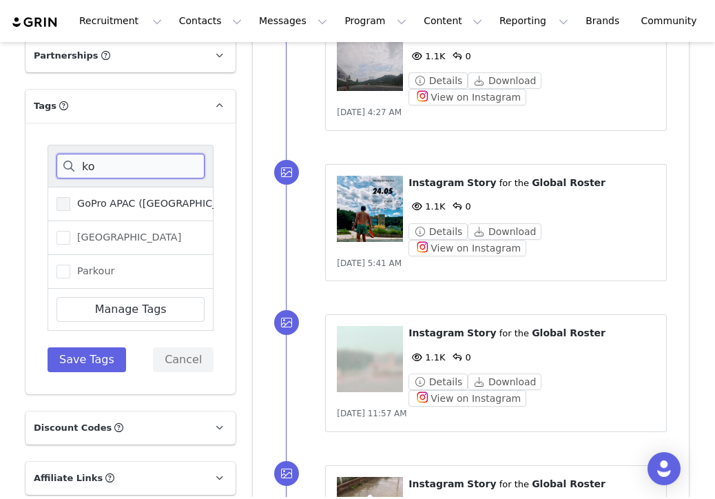
type input "ko"
click at [119, 197] on span "GoPro APAC ([GEOGRAPHIC_DATA], [GEOGRAPHIC_DATA], [GEOGRAPHIC_DATA], [GEOGRAPHI…" at bounding box center [326, 203] width 512 height 13
click at [70, 197] on input "GoPro APAC ([GEOGRAPHIC_DATA], [GEOGRAPHIC_DATA], [GEOGRAPHIC_DATA], [GEOGRAPHI…" at bounding box center [70, 197] width 0 height 0
click at [101, 231] on span "[GEOGRAPHIC_DATA]" at bounding box center [125, 237] width 111 height 13
click at [70, 231] on input "[GEOGRAPHIC_DATA]" at bounding box center [70, 231] width 0 height 0
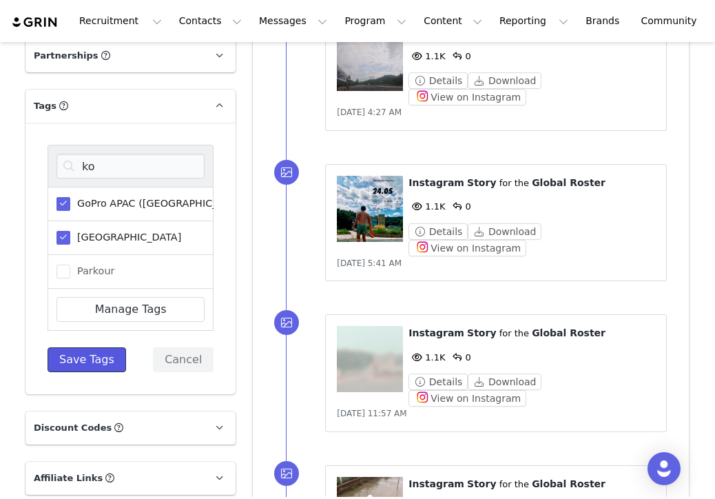
click at [92, 347] on button "Save Tags" at bounding box center [87, 359] width 79 height 25
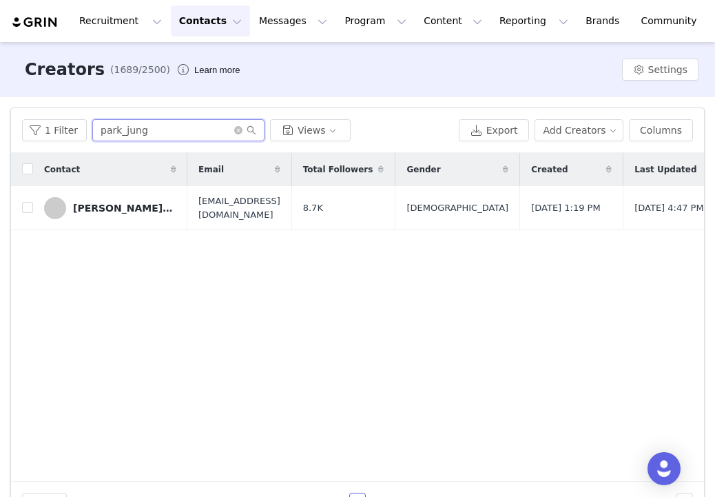
click at [198, 134] on input "park_jung" at bounding box center [178, 130] width 172 height 22
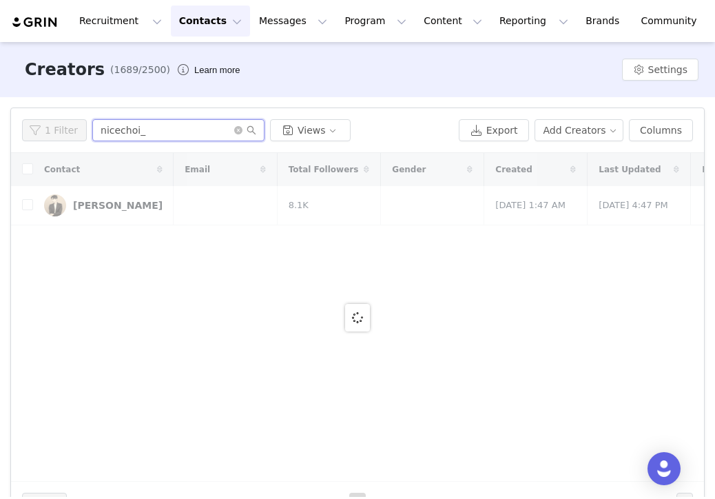
type input "nicechoi_"
click at [121, 207] on div at bounding box center [357, 317] width 693 height 329
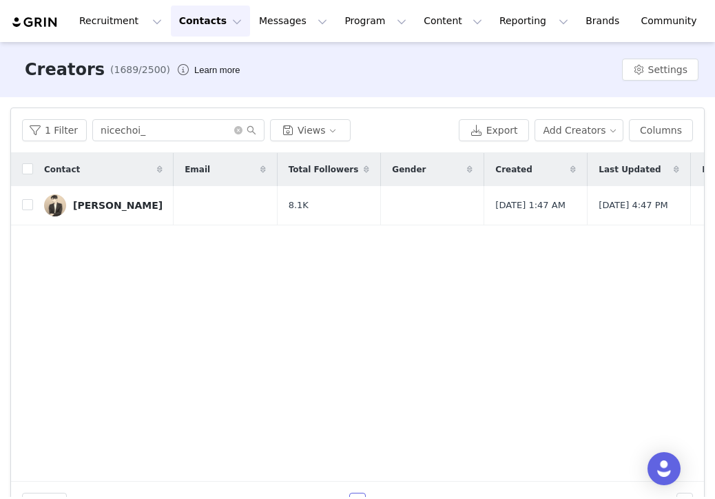
click at [121, 207] on div "[PERSON_NAME]" at bounding box center [118, 205] width 90 height 11
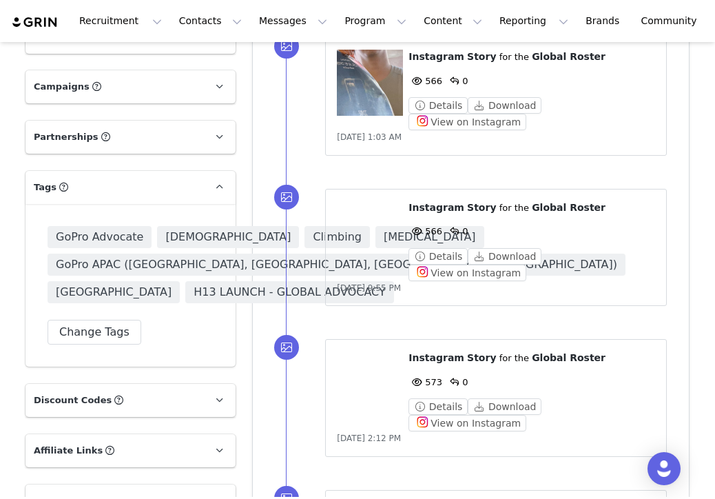
scroll to position [1037, 0]
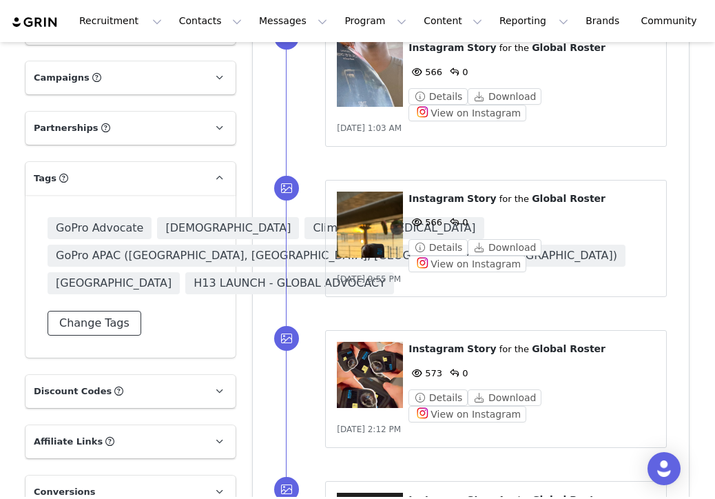
click at [95, 335] on button "Change Tags" at bounding box center [95, 323] width 94 height 25
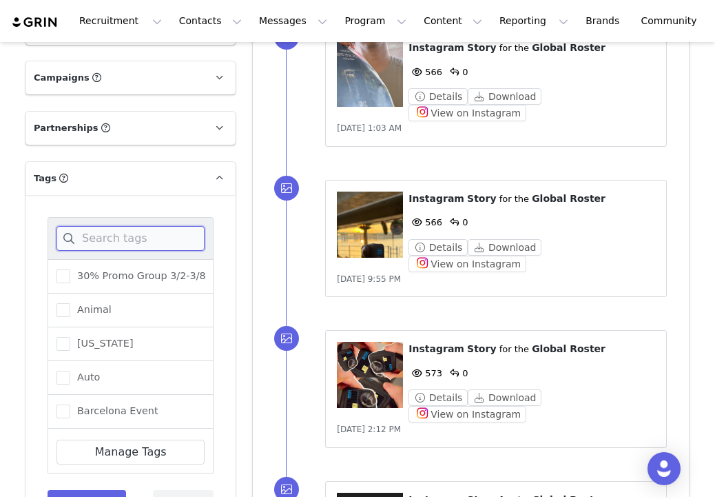
click at [118, 239] on input at bounding box center [130, 238] width 148 height 25
paste input "MAX2 Launch Seeded"
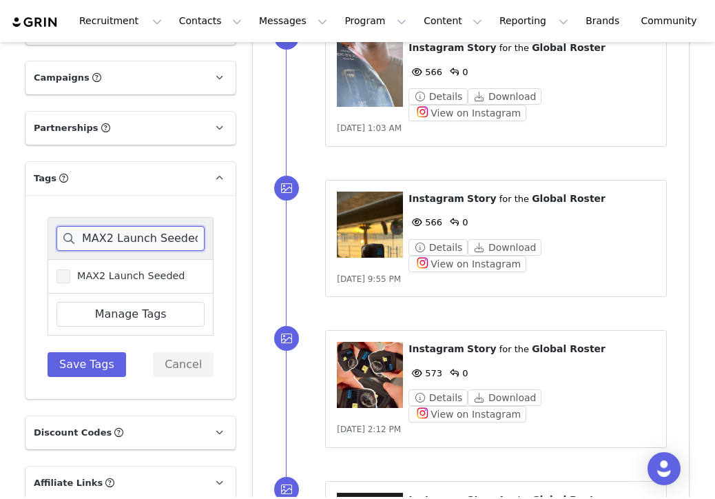
type input "MAX2 Launch Seeded"
click at [105, 273] on span "MAX2 Launch Seeded" at bounding box center [127, 275] width 115 height 13
click at [70, 269] on input "MAX2 Launch Seeded" at bounding box center [70, 269] width 0 height 0
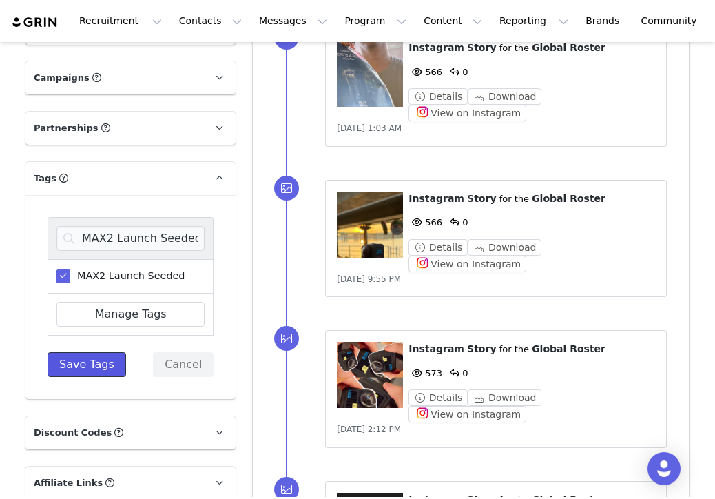
click at [89, 363] on button "Save Tags" at bounding box center [87, 364] width 79 height 25
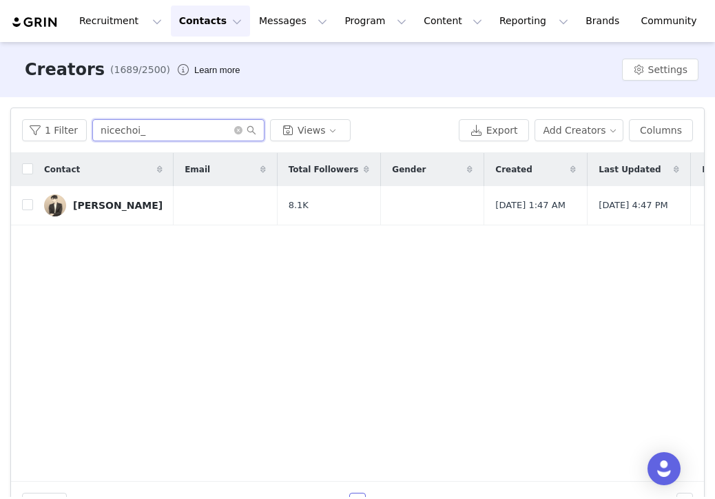
click at [152, 127] on input "nicechoi_" at bounding box center [178, 130] width 172 height 22
type input "stella_lkj"
click at [114, 211] on div "[PERSON_NAME]" at bounding box center [118, 205] width 90 height 11
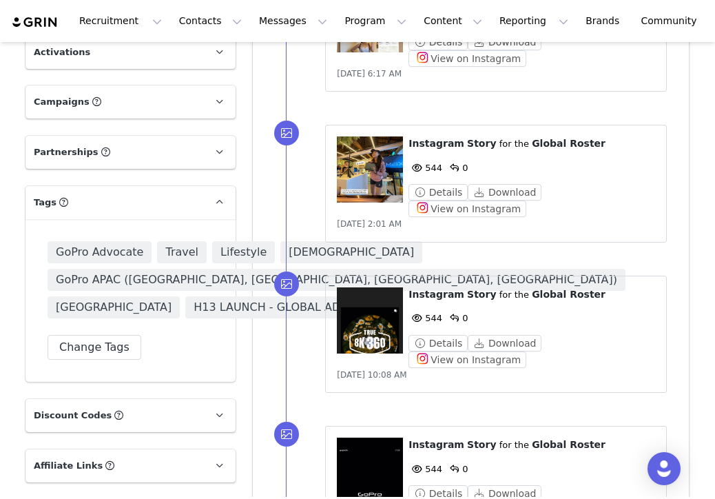
scroll to position [979, 0]
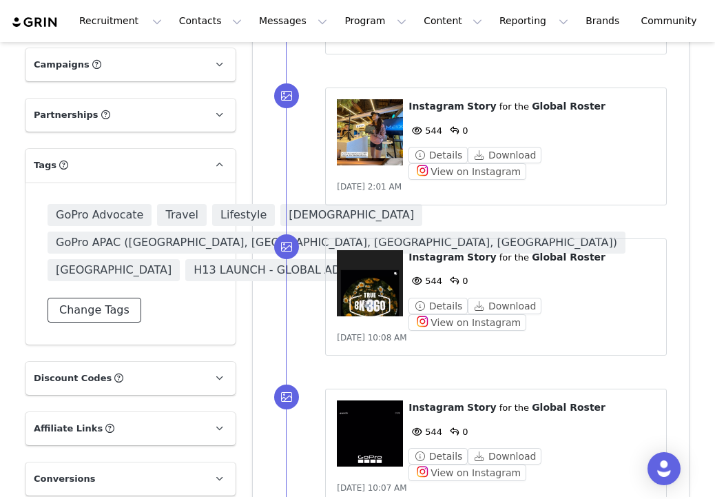
click at [85, 322] on button "Change Tags" at bounding box center [95, 310] width 94 height 25
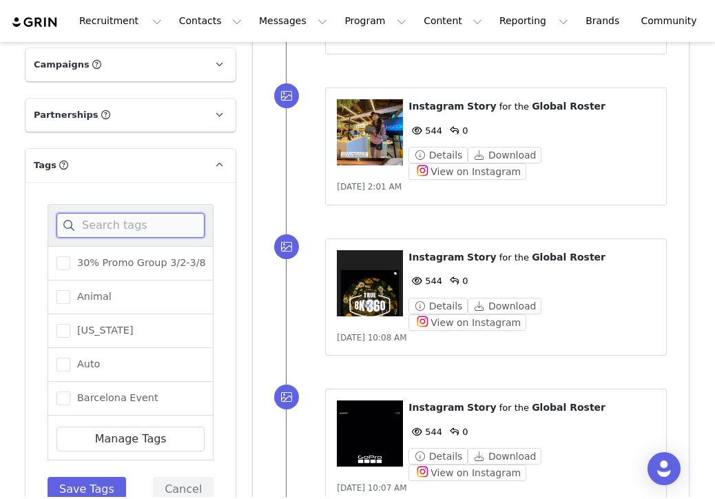
click at [110, 236] on input at bounding box center [130, 225] width 148 height 25
paste input "MAX2 Launch Seeded"
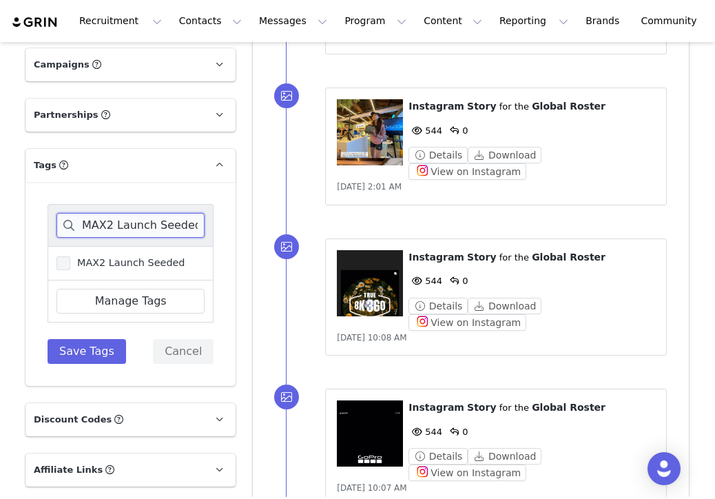
type input "MAX2 Launch Seeded"
click at [101, 257] on span "MAX2 Launch Seeded" at bounding box center [127, 262] width 115 height 13
click at [70, 256] on input "MAX2 Launch Seeded" at bounding box center [70, 256] width 0 height 0
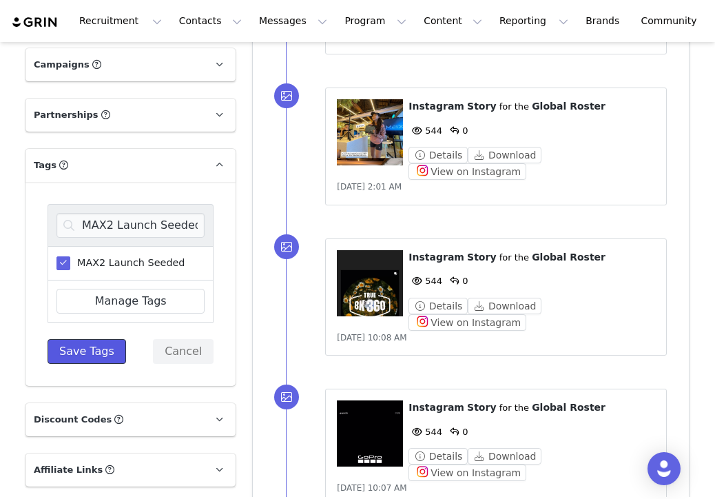
click at [78, 346] on button "Save Tags" at bounding box center [87, 351] width 79 height 25
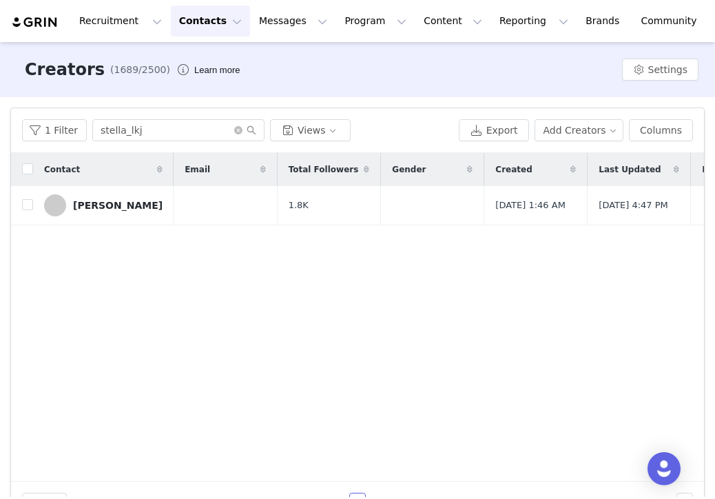
click at [147, 142] on div "1 Filter stella_lkj Views Export Add Creators Columns" at bounding box center [357, 130] width 693 height 45
click at [149, 139] on input "stella_lkj" at bounding box center [178, 130] width 172 height 22
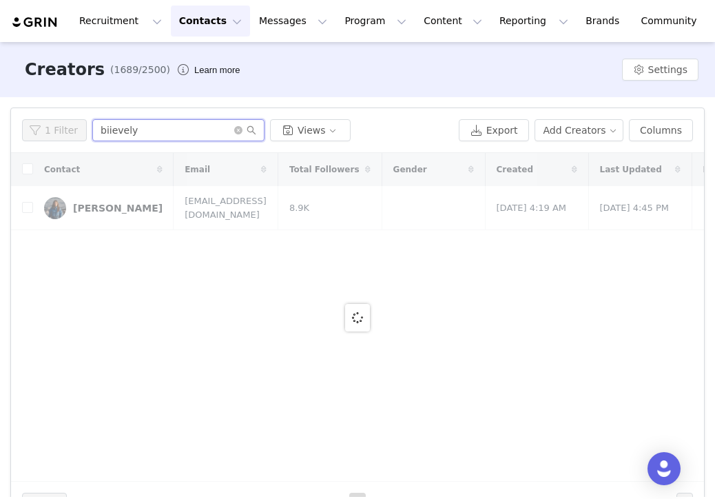
type input "biievely"
click at [119, 200] on div at bounding box center [357, 317] width 693 height 329
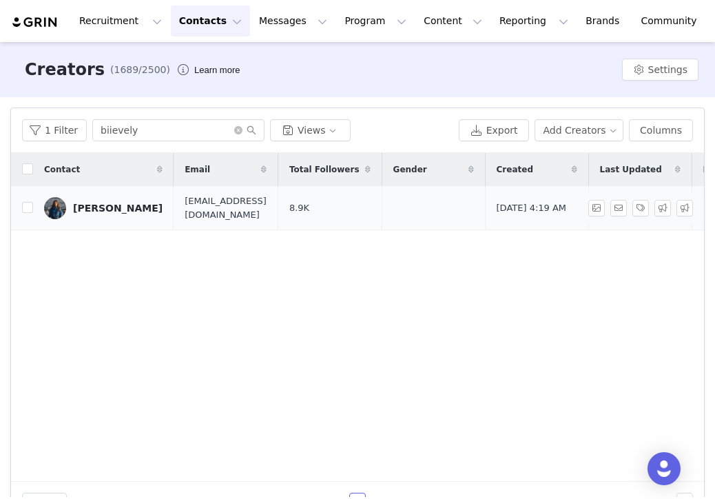
click at [116, 206] on div "[PERSON_NAME]" at bounding box center [118, 207] width 90 height 11
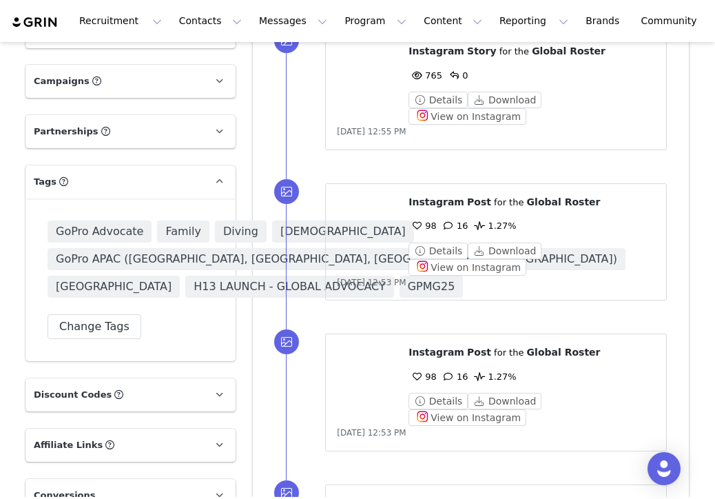
scroll to position [1034, 0]
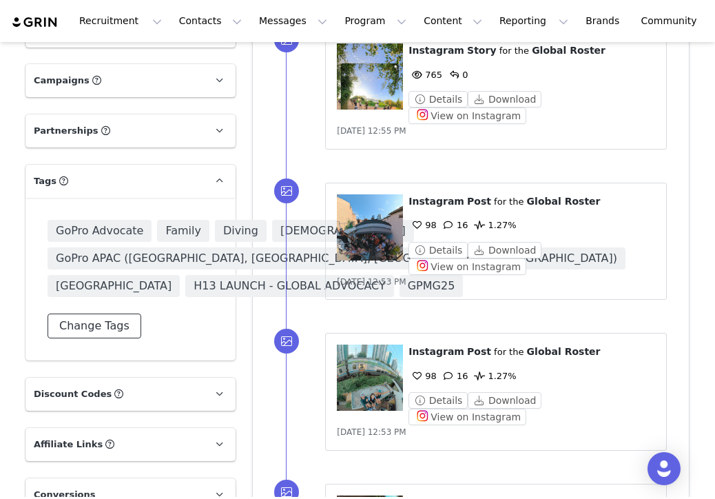
click at [79, 338] on button "Change Tags" at bounding box center [95, 325] width 94 height 25
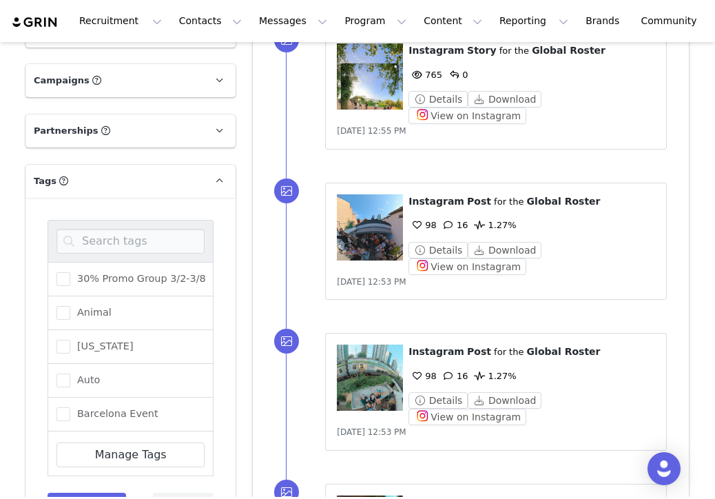
click at [105, 256] on div at bounding box center [131, 241] width 166 height 42
click at [112, 243] on input at bounding box center [130, 241] width 148 height 25
paste input "MAX2 Launch Seeded"
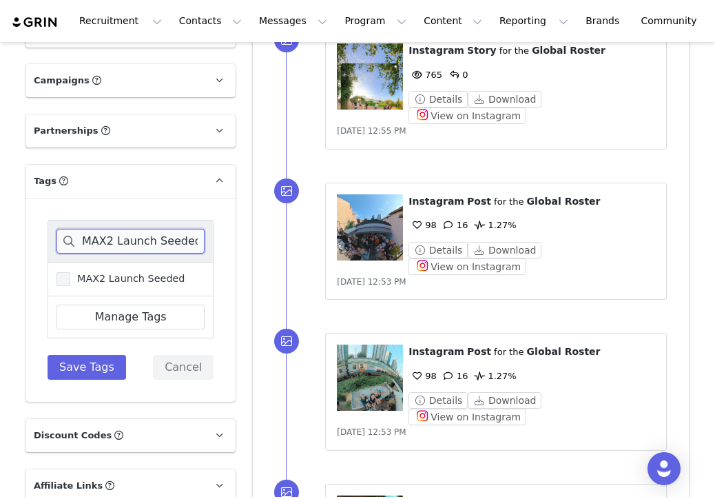
type input "MAX2 Launch Seeded"
click at [92, 275] on span "MAX2 Launch Seeded" at bounding box center [127, 278] width 115 height 13
click at [70, 272] on input "MAX2 Launch Seeded" at bounding box center [70, 272] width 0 height 0
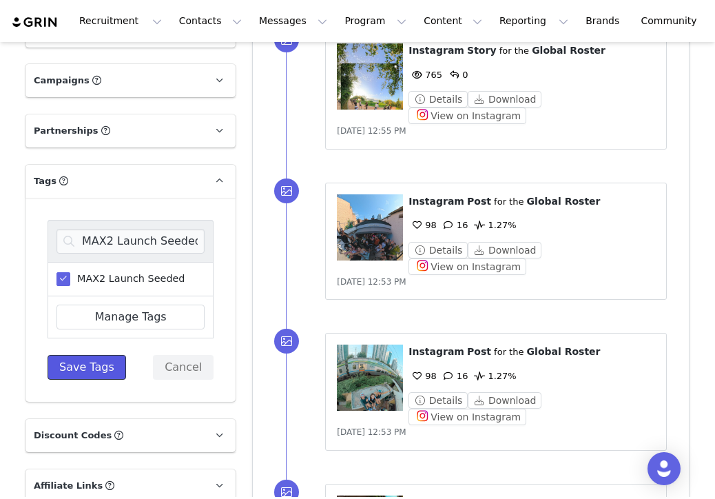
click at [86, 363] on button "Save Tags" at bounding box center [87, 367] width 79 height 25
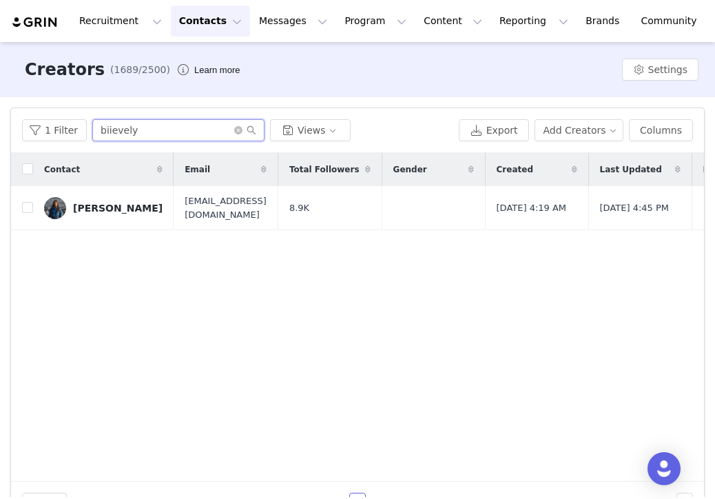
click at [161, 132] on input "biievely" at bounding box center [178, 130] width 172 height 22
type input "shin.bawoo"
click at [101, 204] on div "[PERSON_NAME]" at bounding box center [118, 207] width 90 height 11
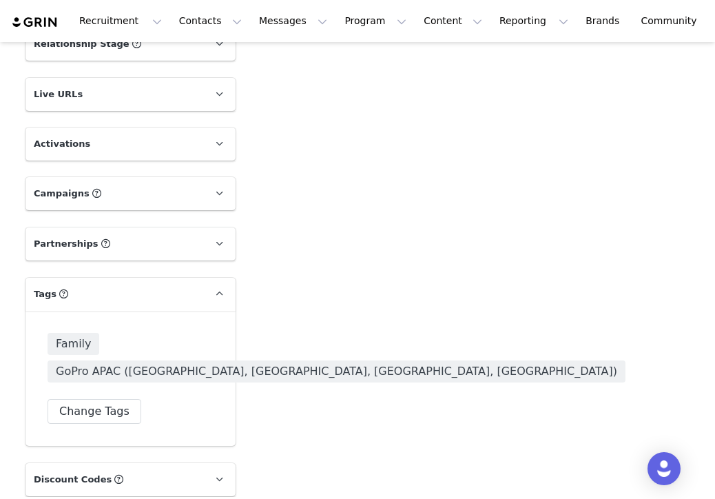
scroll to position [1081, 0]
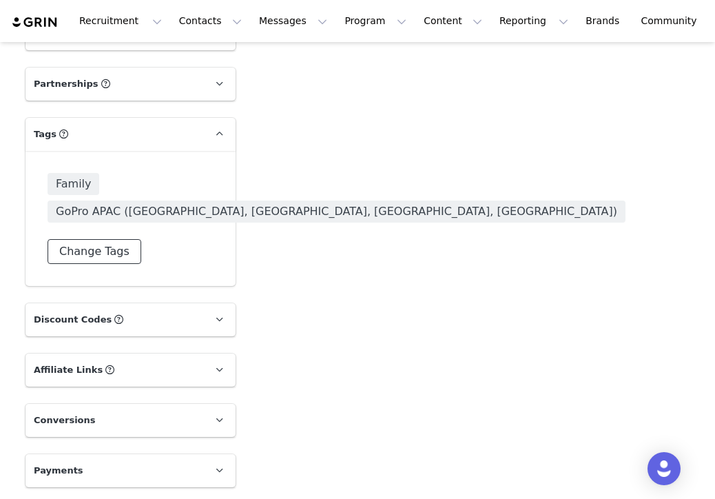
click at [112, 252] on button "Change Tags" at bounding box center [95, 251] width 94 height 25
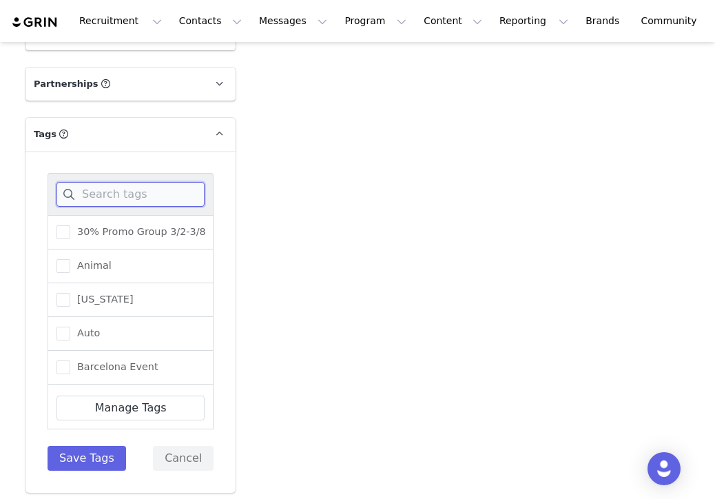
click at [139, 191] on input at bounding box center [130, 194] width 148 height 25
paste input "MAX2 Launch Seeded"
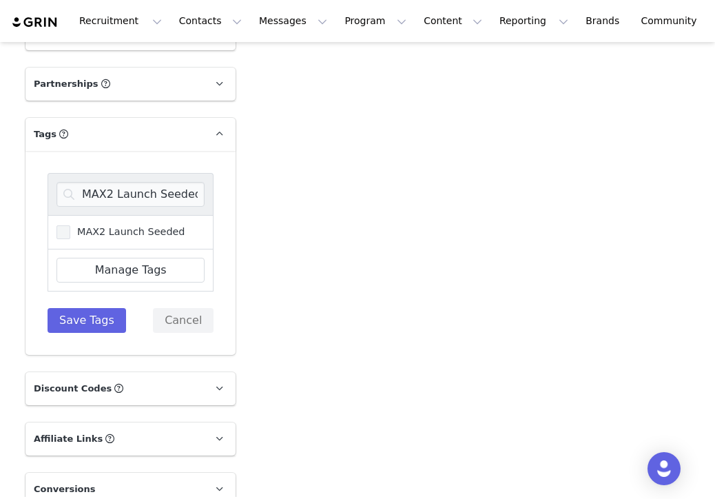
click at [125, 226] on span "MAX2 Launch Seeded" at bounding box center [127, 231] width 115 height 13
click at [70, 225] on input "MAX2 Launch Seeded" at bounding box center [70, 225] width 0 height 0
click at [151, 182] on input "MAX2 Launch Seeded" at bounding box center [130, 194] width 148 height 25
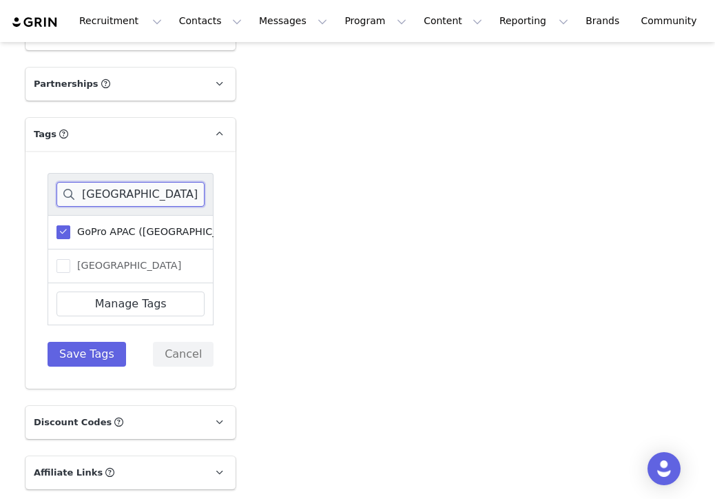
type input "[GEOGRAPHIC_DATA]"
click at [116, 258] on div "[GEOGRAPHIC_DATA]" at bounding box center [131, 266] width 166 height 34
click at [92, 264] on span "[GEOGRAPHIC_DATA]" at bounding box center [125, 265] width 111 height 13
click at [70, 259] on input "[GEOGRAPHIC_DATA]" at bounding box center [70, 259] width 0 height 0
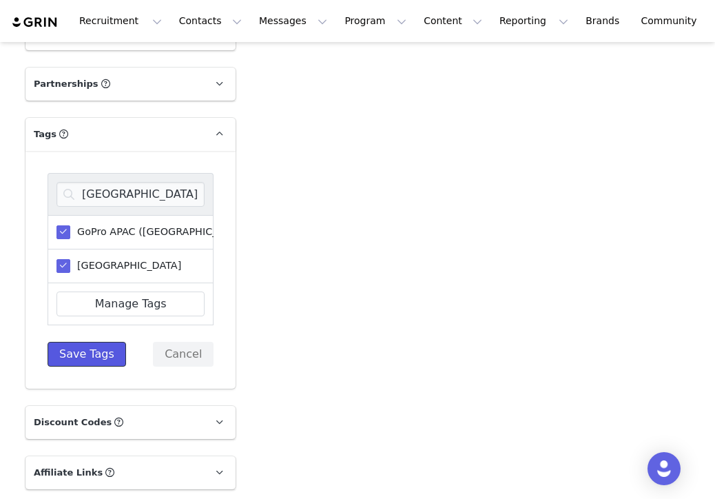
click at [85, 347] on button "Save Tags" at bounding box center [87, 354] width 79 height 25
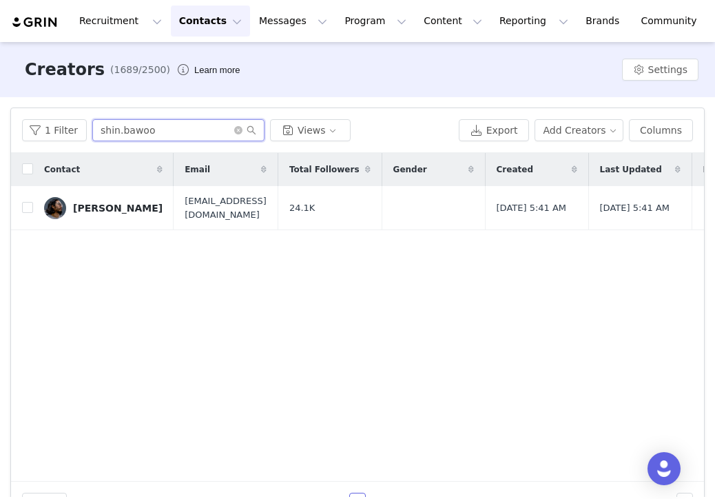
click at [216, 135] on input "shin.bawoo" at bounding box center [178, 130] width 172 height 22
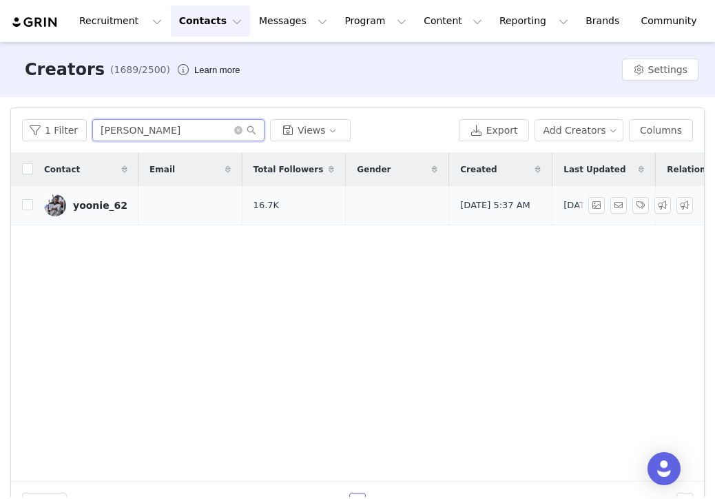
type input "[PERSON_NAME]"
click at [114, 206] on div "yoonie_62" at bounding box center [100, 205] width 54 height 11
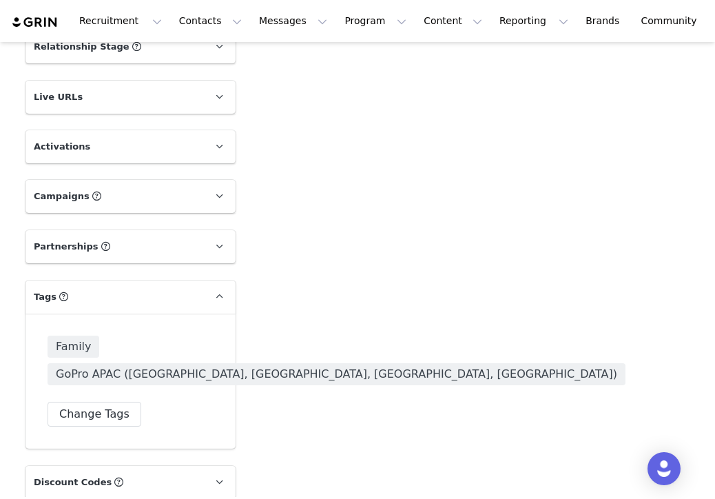
scroll to position [919, 0]
click at [99, 414] on button "Change Tags" at bounding box center [95, 413] width 94 height 25
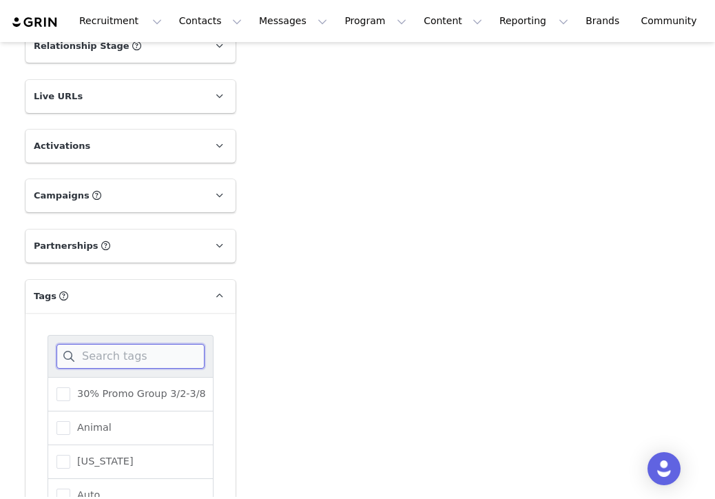
click at [92, 349] on input at bounding box center [130, 356] width 148 height 25
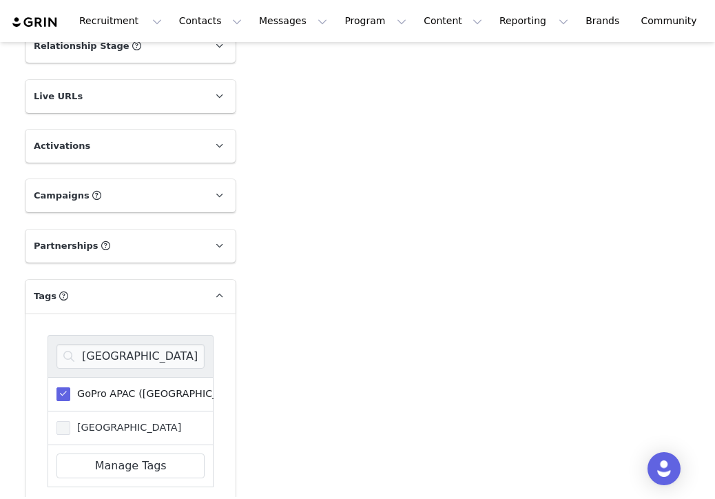
click at [74, 425] on span "[GEOGRAPHIC_DATA]" at bounding box center [125, 427] width 111 height 13
click at [70, 421] on input "[GEOGRAPHIC_DATA]" at bounding box center [70, 421] width 0 height 0
click at [109, 366] on input "[GEOGRAPHIC_DATA]" at bounding box center [130, 356] width 148 height 25
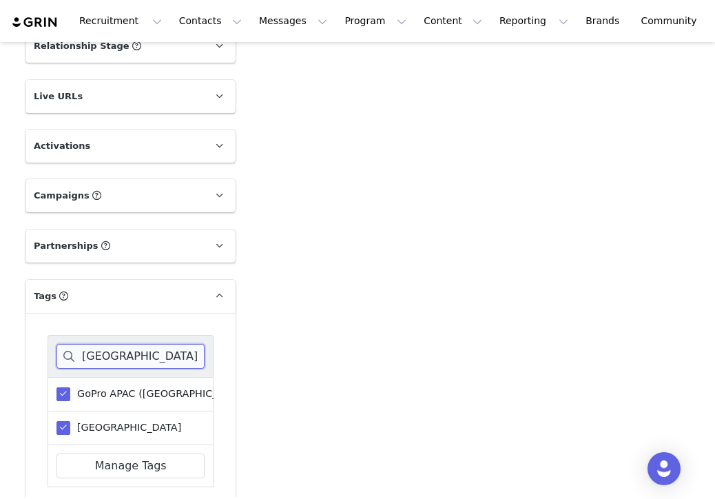
paste input "MAX2 Launch Seeded"
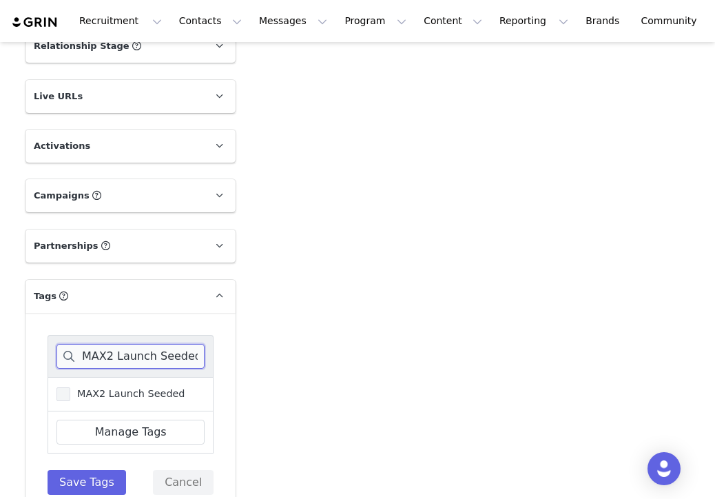
type input "MAX2 Launch Seeded"
click at [107, 391] on span "MAX2 Launch Seeded" at bounding box center [127, 393] width 115 height 13
click at [70, 387] on input "MAX2 Launch Seeded" at bounding box center [70, 387] width 0 height 0
click at [79, 486] on button "Save Tags" at bounding box center [87, 482] width 79 height 25
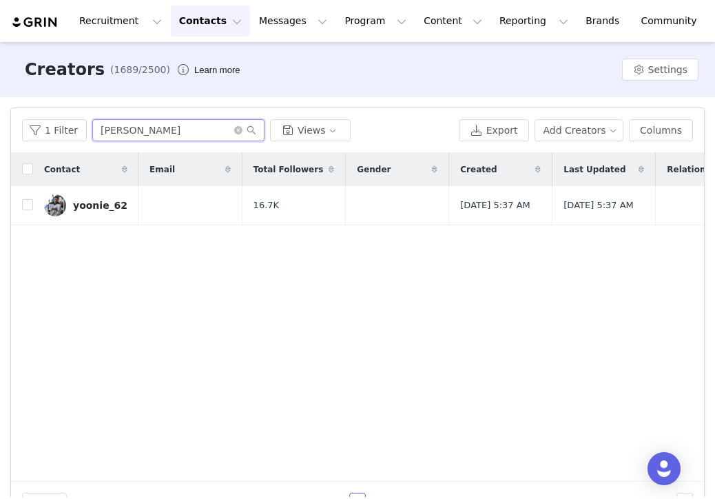
click at [181, 128] on input "[PERSON_NAME]" at bounding box center [178, 130] width 172 height 22
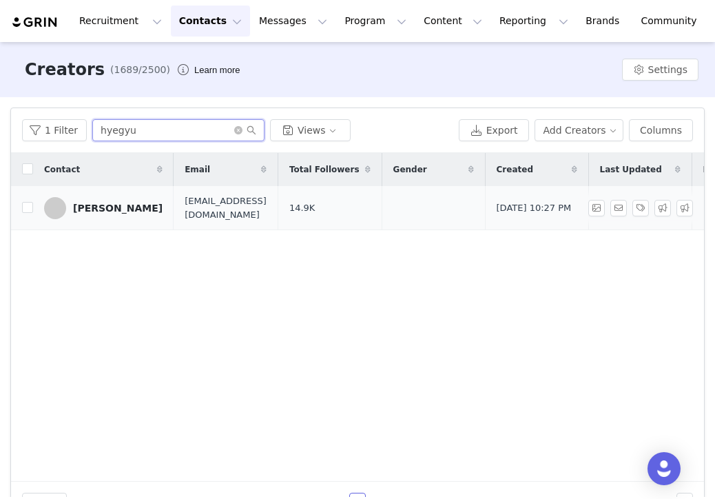
type input "hyegyu"
click at [122, 204] on div "[PERSON_NAME]" at bounding box center [118, 207] width 90 height 11
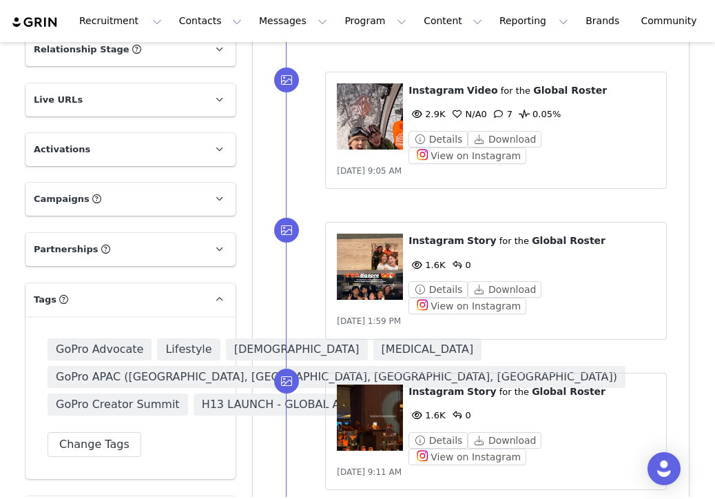
scroll to position [913, 0]
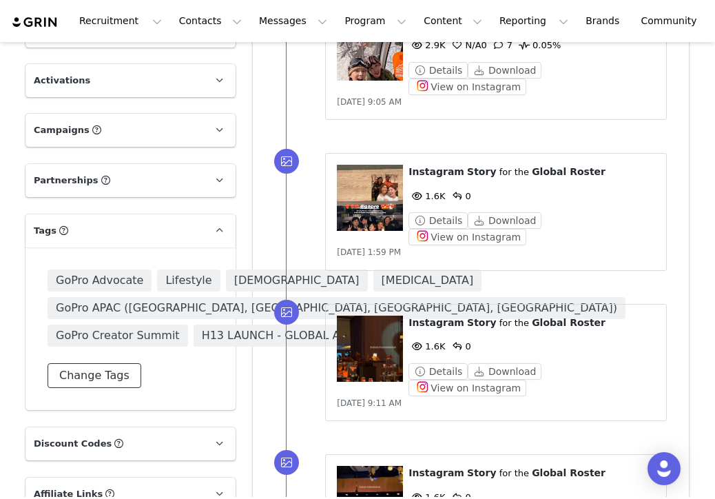
click at [107, 388] on button "Change Tags" at bounding box center [95, 375] width 94 height 25
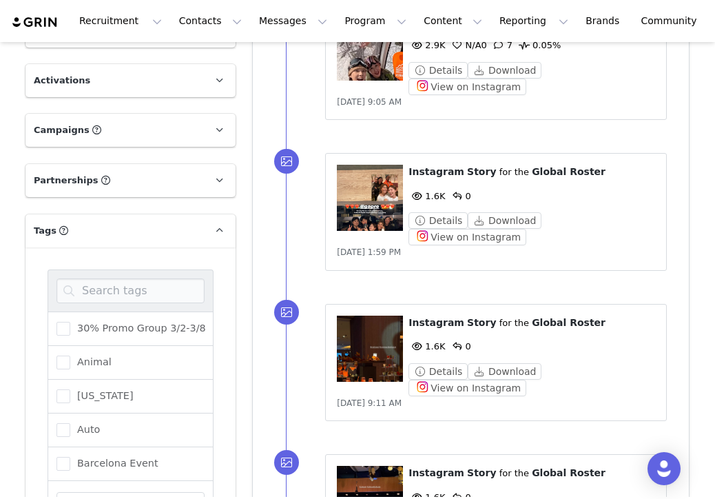
click at [126, 272] on div at bounding box center [131, 290] width 166 height 42
click at [125, 286] on input at bounding box center [130, 290] width 148 height 25
paste input "MAX2 Launch Seeded"
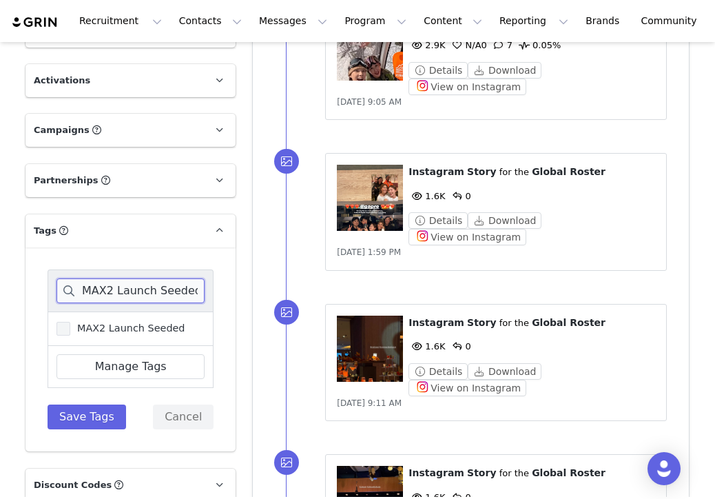
type input "MAX2 Launch Seeded"
click at [110, 320] on label "MAX2 Launch Seeded" at bounding box center [120, 328] width 129 height 17
click at [70, 322] on input "MAX2 Launch Seeded" at bounding box center [70, 322] width 0 height 0
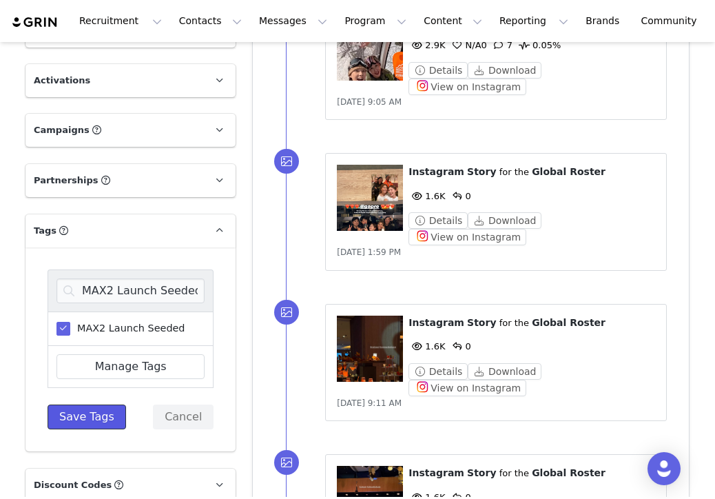
click at [76, 417] on button "Save Tags" at bounding box center [87, 416] width 79 height 25
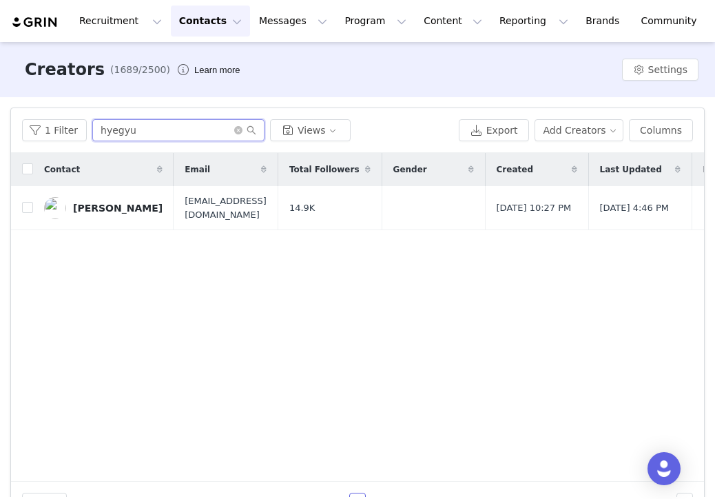
click at [169, 132] on input "hyegyu" at bounding box center [178, 130] width 172 height 22
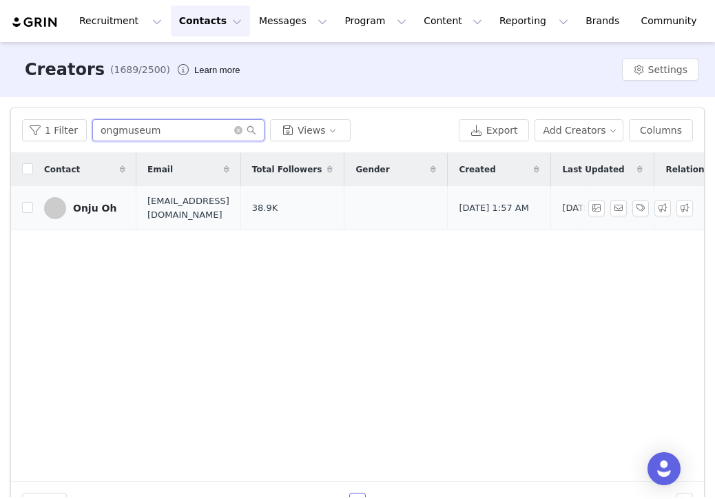
type input "ongmuseum"
click at [110, 208] on div "Onju Oh" at bounding box center [94, 207] width 43 height 11
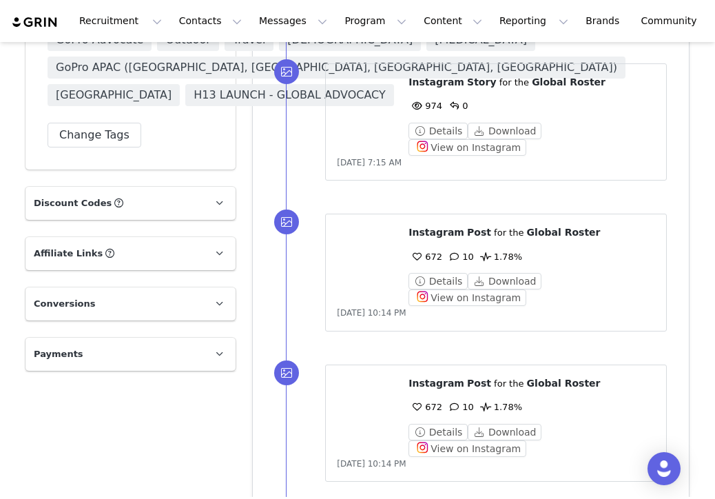
scroll to position [1143, 0]
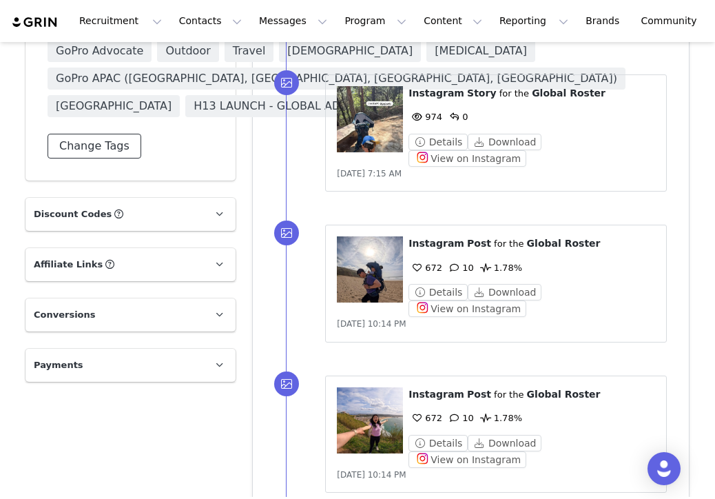
click at [101, 158] on button "Change Tags" at bounding box center [95, 146] width 94 height 25
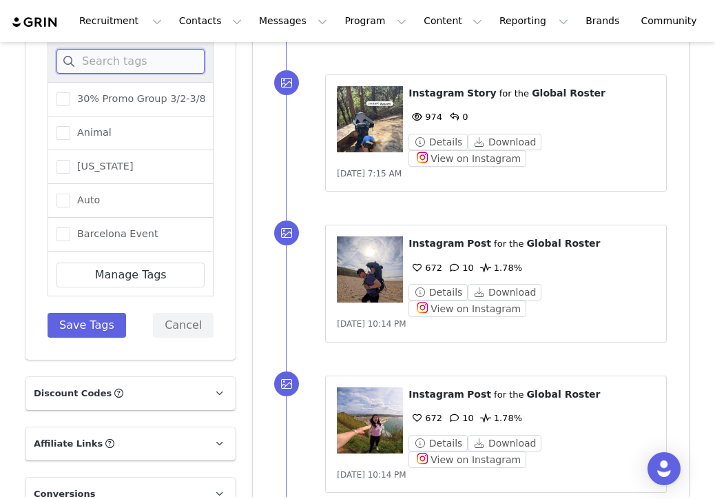
click at [129, 61] on input at bounding box center [130, 61] width 148 height 25
paste input "MAX2 Launch Seeded"
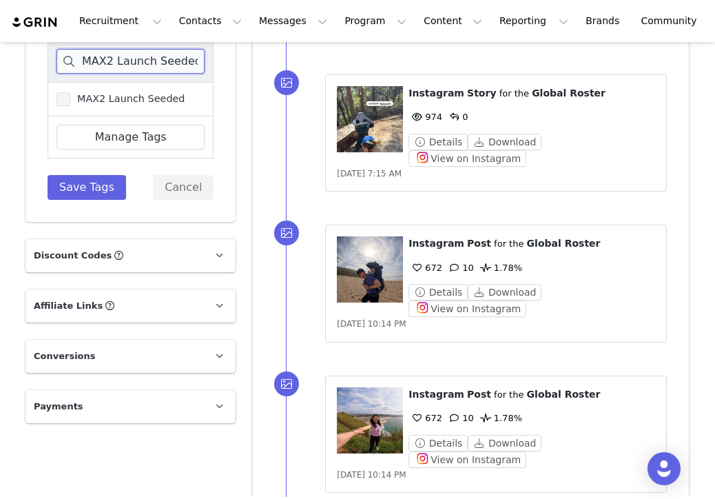
type input "MAX2 Launch Seeded"
click at [99, 100] on span "MAX2 Launch Seeded" at bounding box center [127, 98] width 115 height 13
click at [70, 92] on input "MAX2 Launch Seeded" at bounding box center [70, 92] width 0 height 0
click at [78, 202] on div "MAX2 Launch Seeded MAX2 Launch Seeded Manage Tags Save Tags Cancel" at bounding box center [130, 120] width 210 height 204
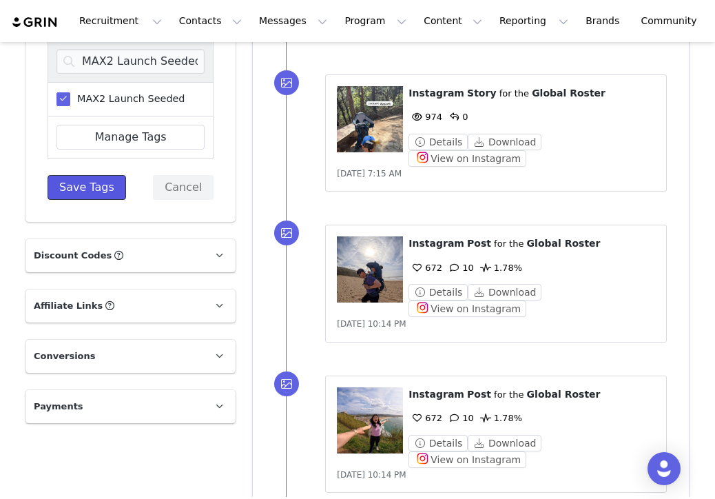
click at [79, 195] on button "Save Tags" at bounding box center [87, 187] width 79 height 25
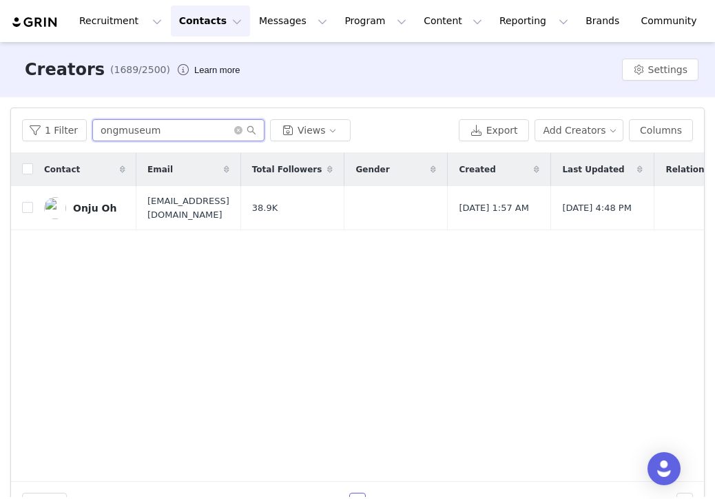
click at [158, 136] on input "ongmuseum" at bounding box center [178, 130] width 172 height 22
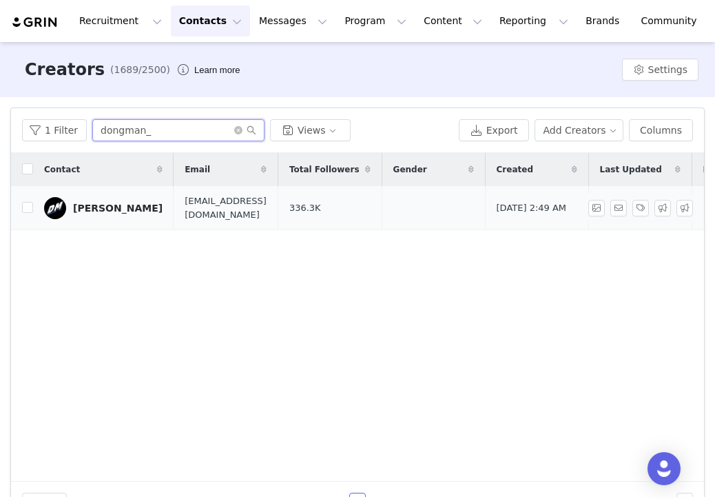
type input "dongman_"
click at [120, 200] on link "[PERSON_NAME]" at bounding box center [103, 208] width 118 height 22
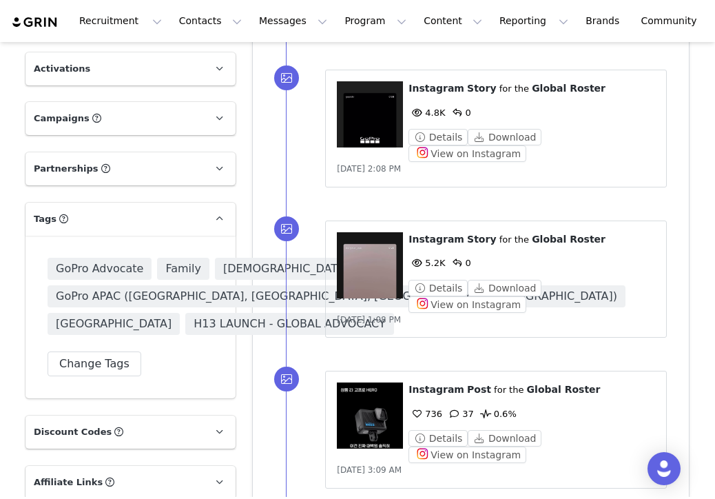
scroll to position [1008, 0]
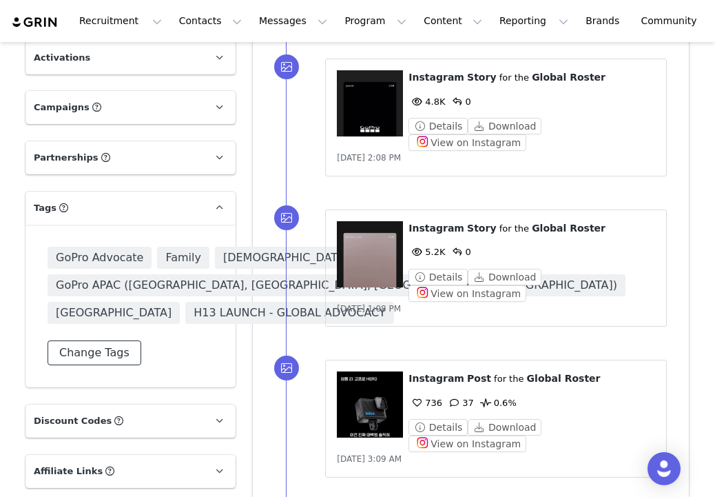
click at [92, 365] on button "Change Tags" at bounding box center [95, 352] width 94 height 25
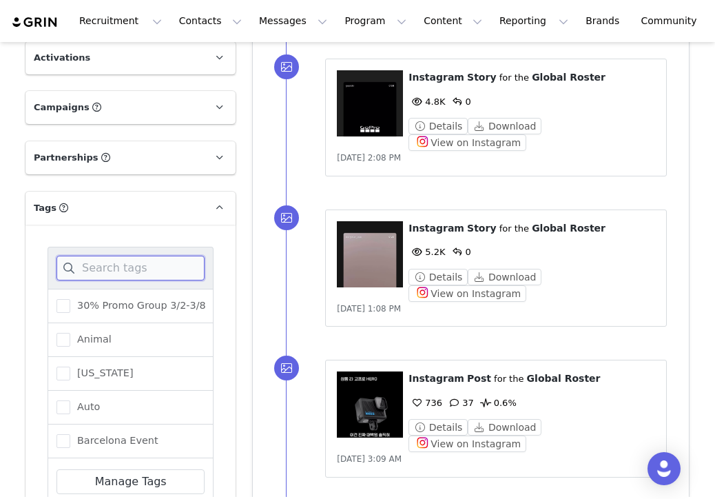
click at [116, 272] on input at bounding box center [130, 268] width 148 height 25
paste input "MAX2 Launch Seeded"
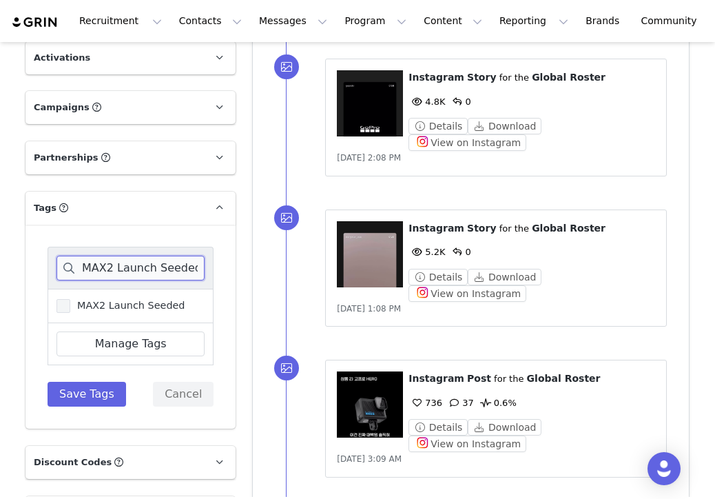
type input "MAX2 Launch Seeded"
click at [111, 307] on span "MAX2 Launch Seeded" at bounding box center [127, 305] width 115 height 13
click at [70, 299] on input "MAX2 Launch Seeded" at bounding box center [70, 299] width 0 height 0
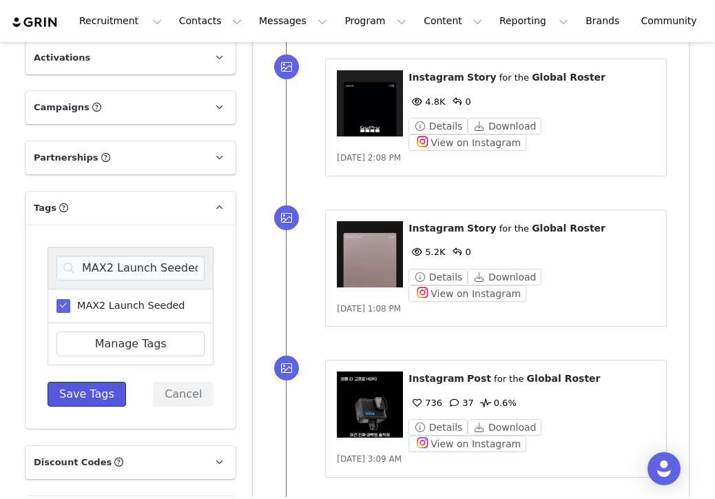
click at [87, 393] on button "Save Tags" at bounding box center [87, 394] width 79 height 25
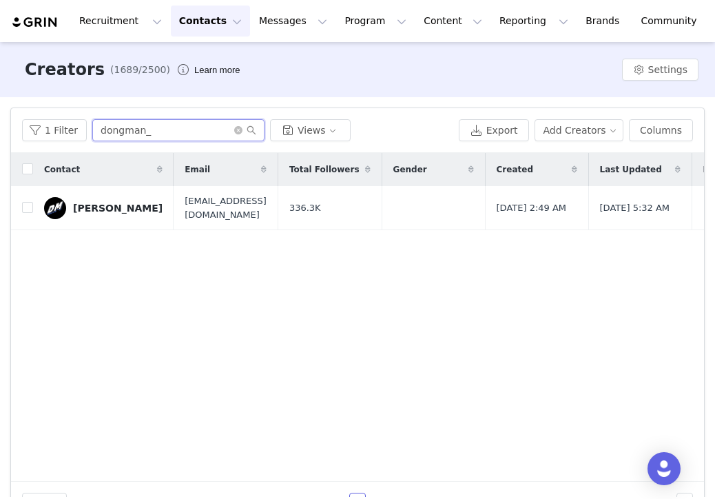
click at [140, 125] on input "dongman_" at bounding box center [178, 130] width 172 height 22
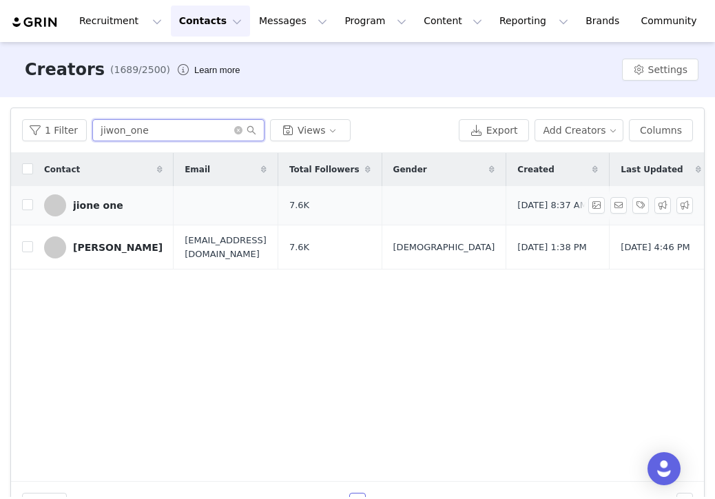
type input "jiwon_one"
click at [111, 207] on div "jione one" at bounding box center [98, 205] width 50 height 11
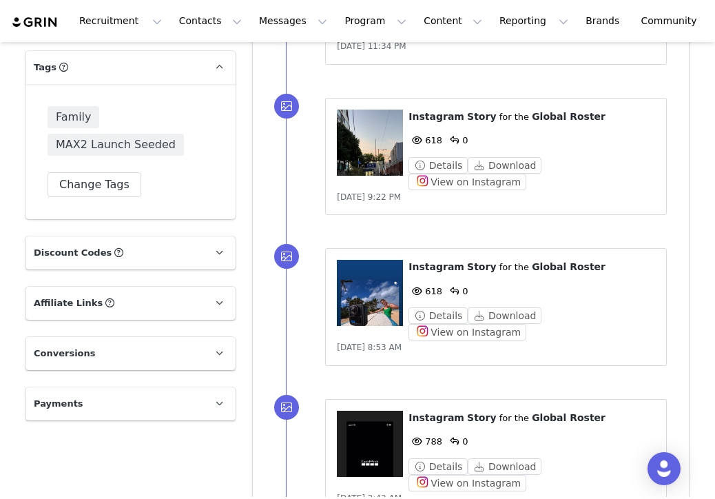
scroll to position [1093, 0]
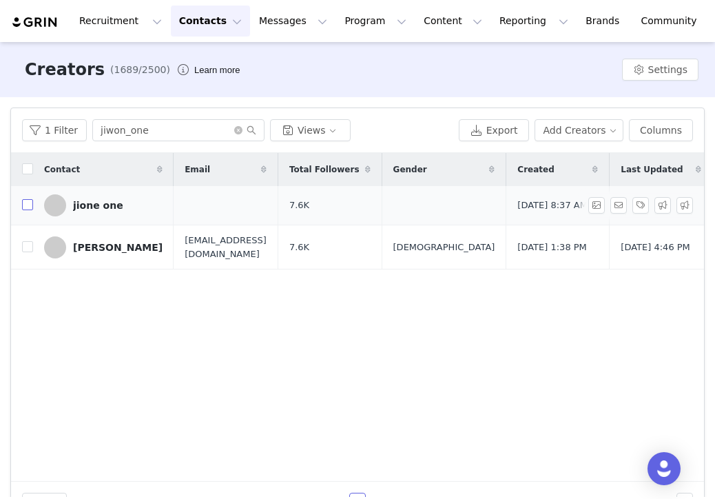
click at [30, 207] on input "checkbox" at bounding box center [27, 204] width 11 height 11
checkbox input "true"
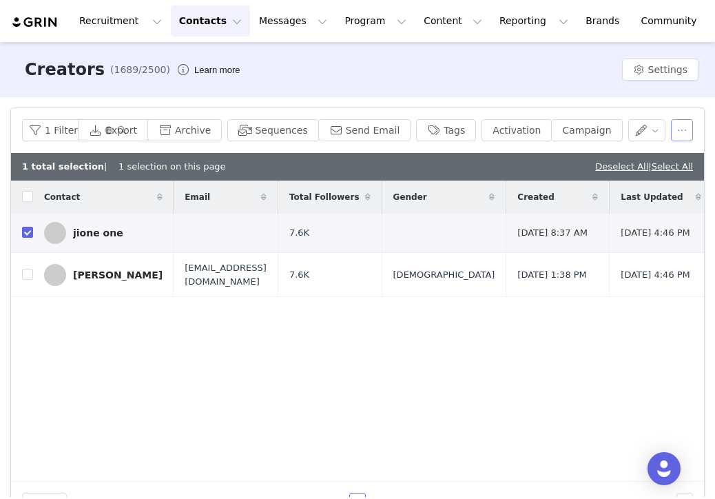
click at [677, 131] on button "button" at bounding box center [682, 130] width 22 height 22
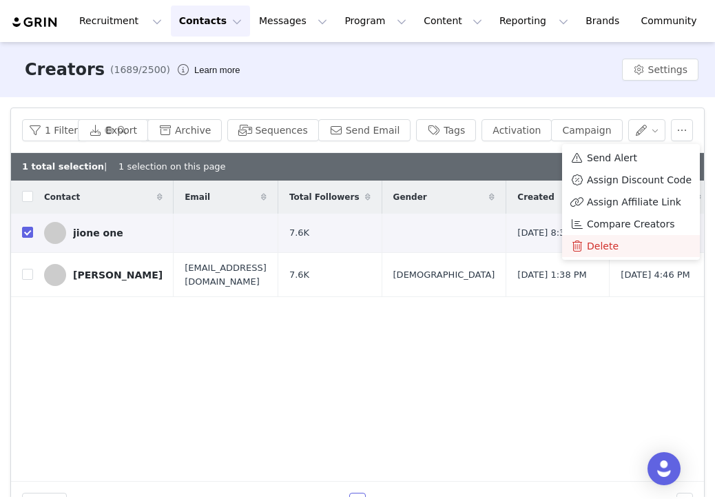
click at [616, 239] on div "Delete" at bounding box center [630, 245] width 121 height 15
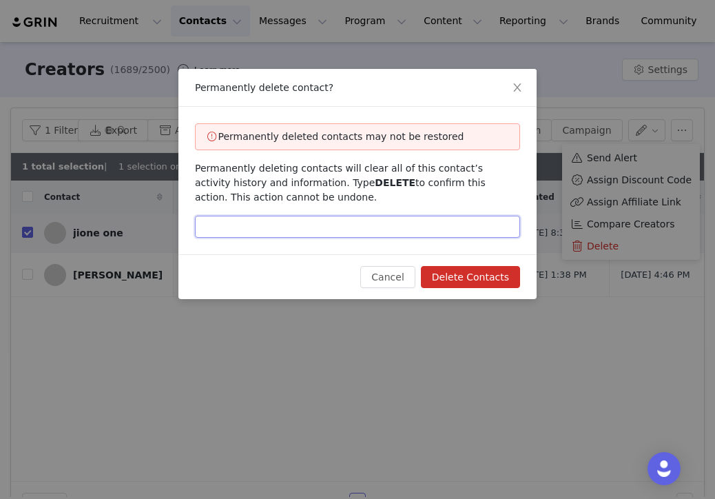
click at [453, 237] on input "text" at bounding box center [357, 227] width 325 height 22
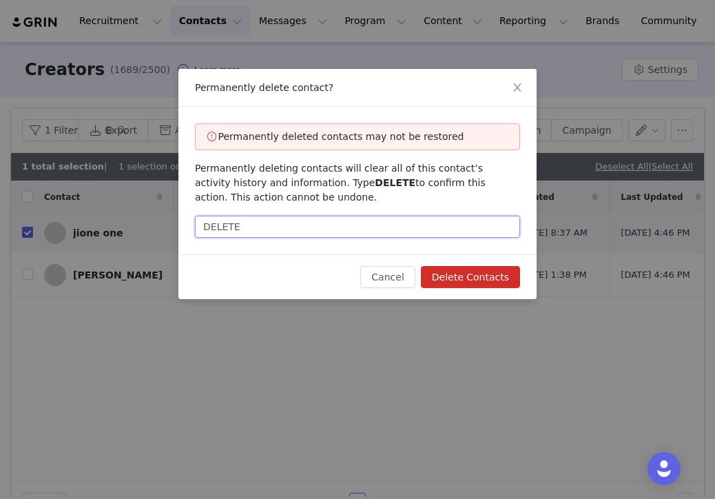
type input "DELETE"
click at [490, 279] on button "Delete Contacts" at bounding box center [470, 277] width 99 height 22
checkbox input "false"
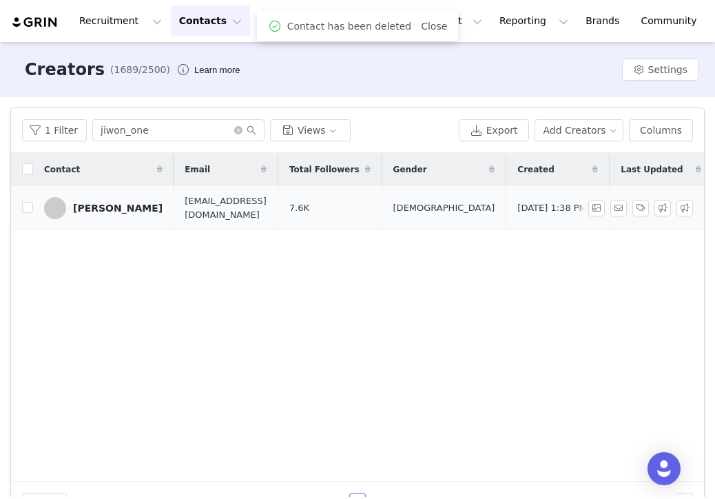
click at [95, 209] on div "[PERSON_NAME]" at bounding box center [118, 207] width 90 height 11
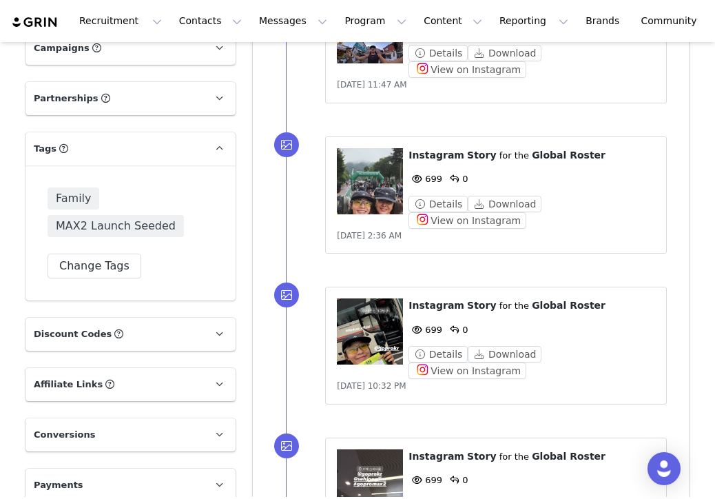
scroll to position [997, 0]
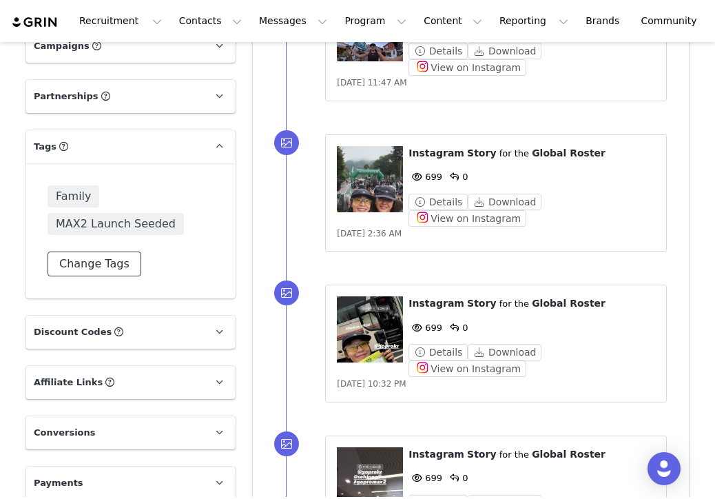
click at [98, 261] on button "Change Tags" at bounding box center [95, 263] width 94 height 25
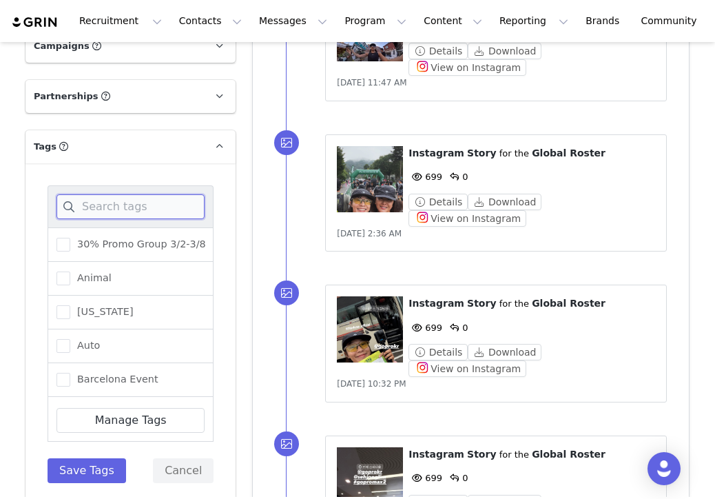
click at [125, 206] on input at bounding box center [130, 206] width 148 height 25
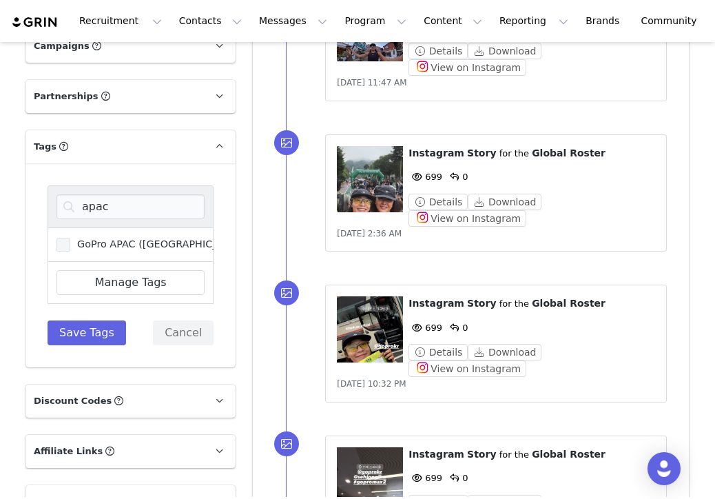
click at [132, 244] on span "GoPro APAC ([GEOGRAPHIC_DATA], [GEOGRAPHIC_DATA], [GEOGRAPHIC_DATA], [GEOGRAPHI…" at bounding box center [326, 244] width 512 height 13
click at [70, 238] on input "GoPro APAC ([GEOGRAPHIC_DATA], [GEOGRAPHIC_DATA], [GEOGRAPHIC_DATA], [GEOGRAPHI…" at bounding box center [70, 238] width 0 height 0
click at [137, 211] on input "apac" at bounding box center [130, 206] width 148 height 25
type input "fem"
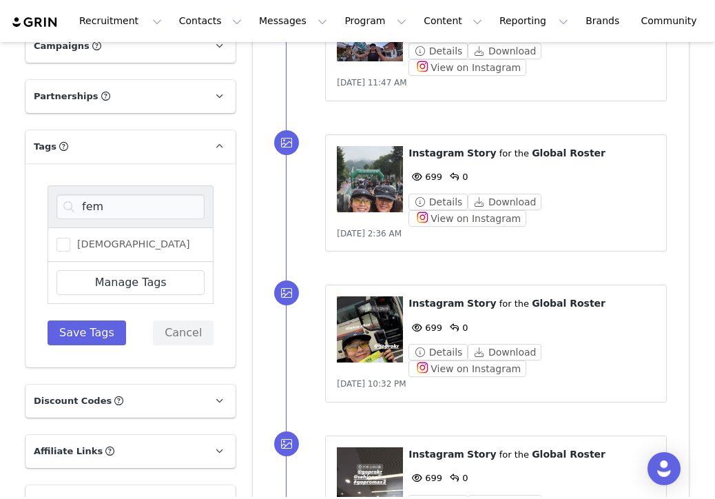
click at [121, 247] on div "[DEMOGRAPHIC_DATA]" at bounding box center [131, 244] width 166 height 34
click at [106, 244] on span "[DEMOGRAPHIC_DATA]" at bounding box center [130, 244] width 120 height 13
click at [70, 238] on input "[DEMOGRAPHIC_DATA]" at bounding box center [70, 238] width 0 height 0
click at [94, 332] on button "Save Tags" at bounding box center [87, 332] width 79 height 25
